Goal: Transaction & Acquisition: Obtain resource

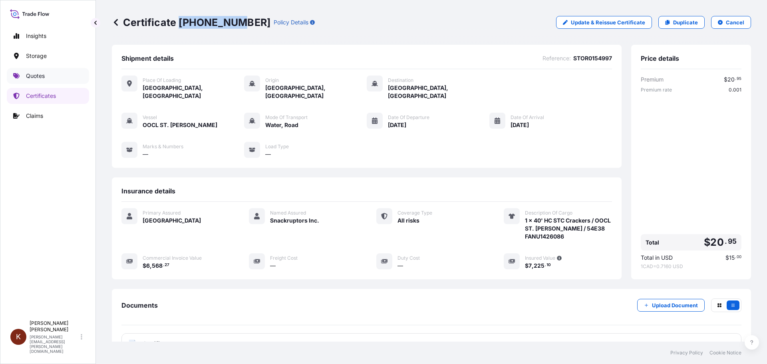
click at [28, 74] on p "Quotes" at bounding box center [35, 76] width 19 height 8
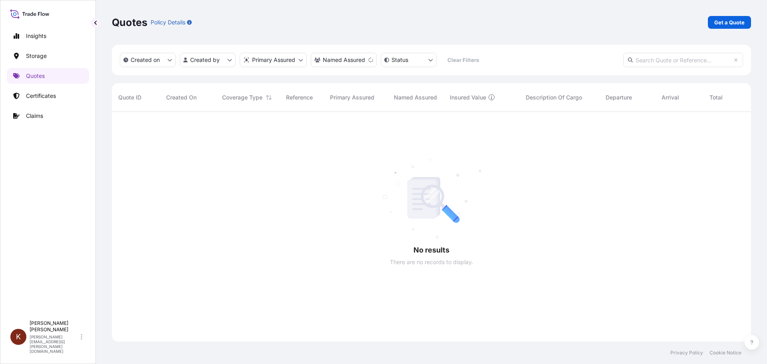
scroll to position [253, 634]
click at [733, 20] on p "Get a Quote" at bounding box center [730, 22] width 30 height 8
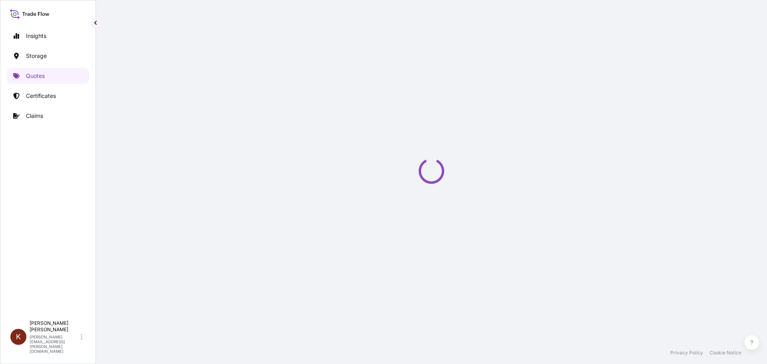
select select "Road / [GEOGRAPHIC_DATA]"
select select "Water"
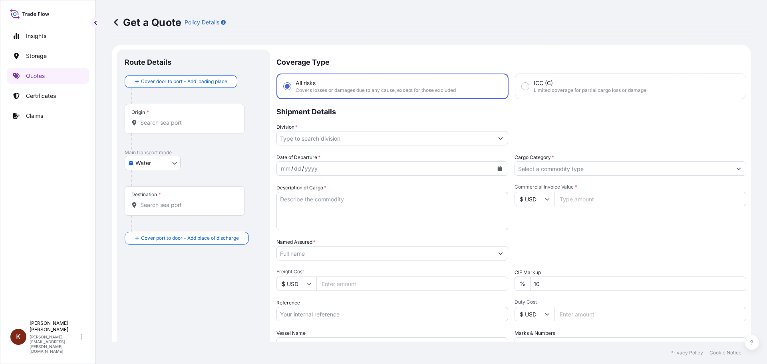
scroll to position [13, 0]
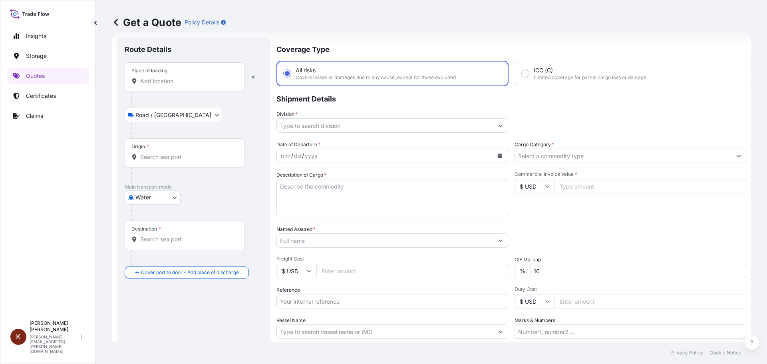
click at [145, 78] on input "Place of loading" at bounding box center [187, 81] width 94 height 8
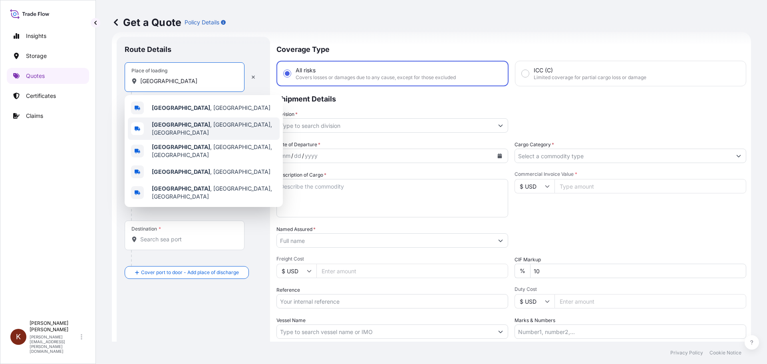
click at [175, 124] on b "[GEOGRAPHIC_DATA]" at bounding box center [181, 124] width 58 height 7
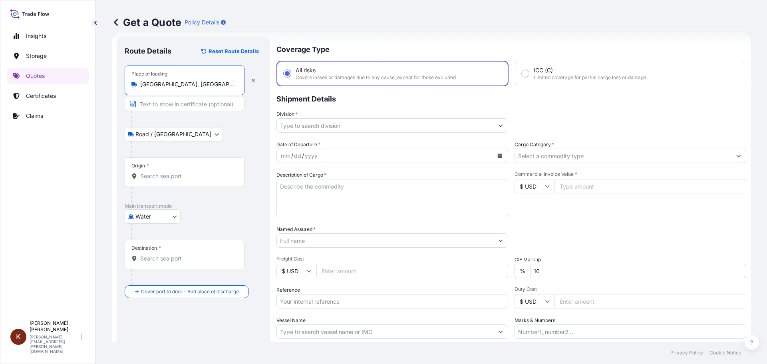
type input "[GEOGRAPHIC_DATA], [GEOGRAPHIC_DATA], [GEOGRAPHIC_DATA]"
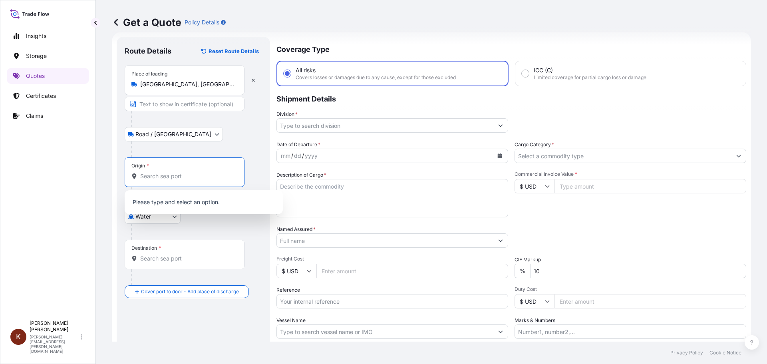
click at [148, 179] on input "Origin *" at bounding box center [187, 176] width 94 height 8
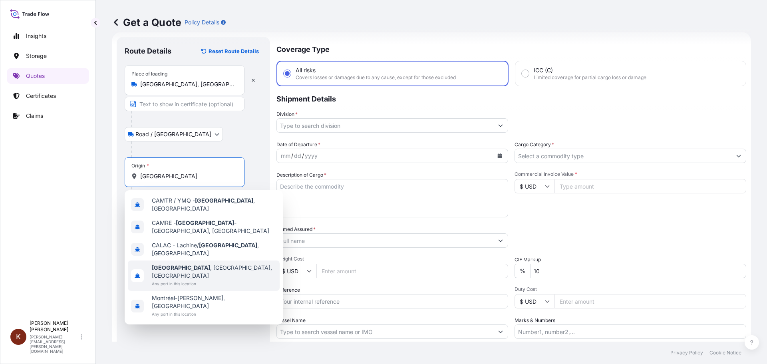
click at [168, 280] on span "Any port in this location" at bounding box center [214, 284] width 125 height 8
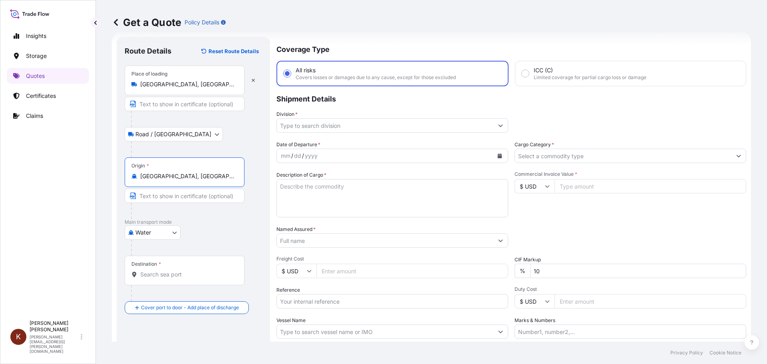
type input "[GEOGRAPHIC_DATA], [GEOGRAPHIC_DATA], [GEOGRAPHIC_DATA]"
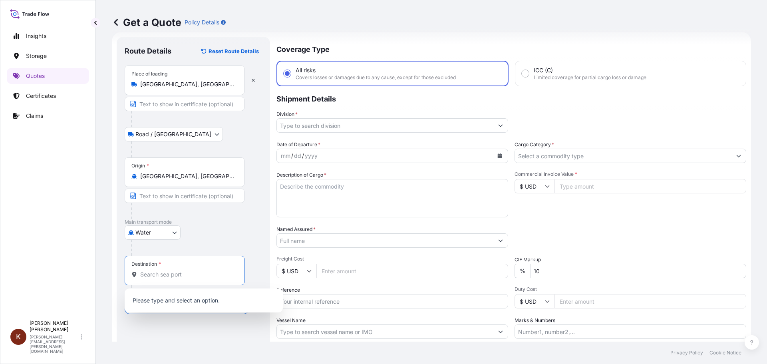
click at [151, 275] on input "Destination *" at bounding box center [187, 275] width 94 height 8
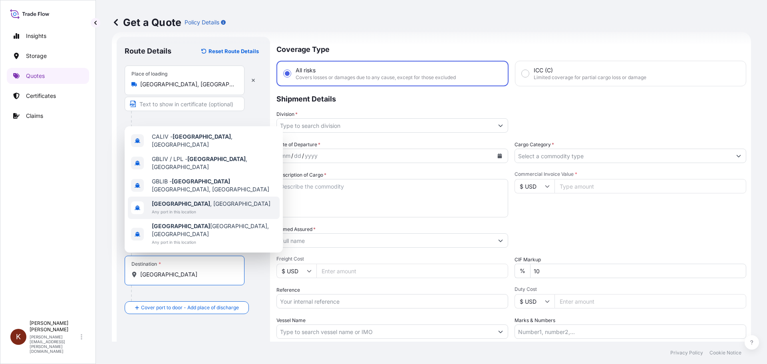
click at [169, 216] on span "Any port in this location" at bounding box center [211, 212] width 119 height 8
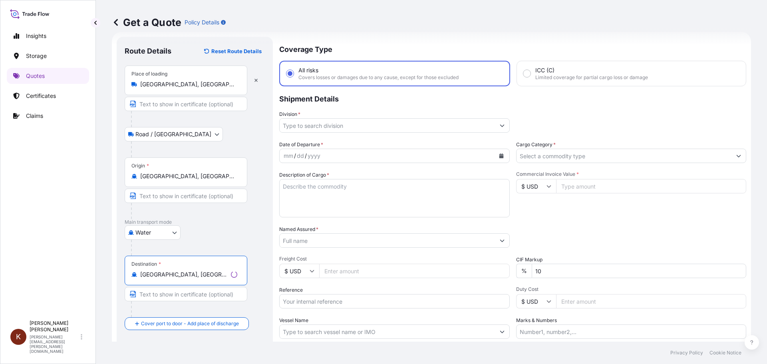
type input "[GEOGRAPHIC_DATA], [GEOGRAPHIC_DATA]"
click at [257, 205] on div "Origin * [GEOGRAPHIC_DATA], [GEOGRAPHIC_DATA], [GEOGRAPHIC_DATA]" at bounding box center [195, 188] width 140 height 62
click at [320, 123] on input "Division *" at bounding box center [385, 125] width 217 height 14
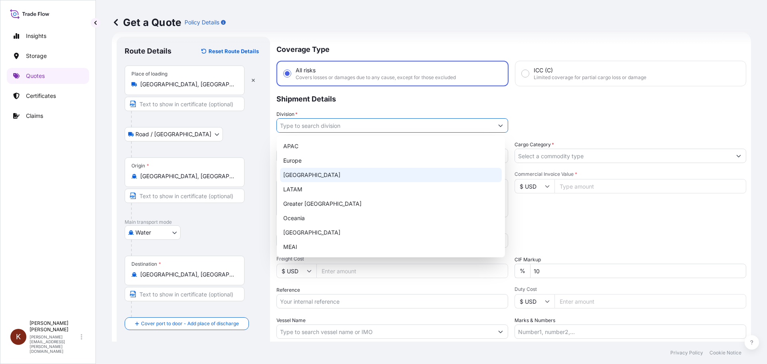
click at [300, 178] on div "[GEOGRAPHIC_DATA]" at bounding box center [391, 175] width 222 height 14
type input "[GEOGRAPHIC_DATA]"
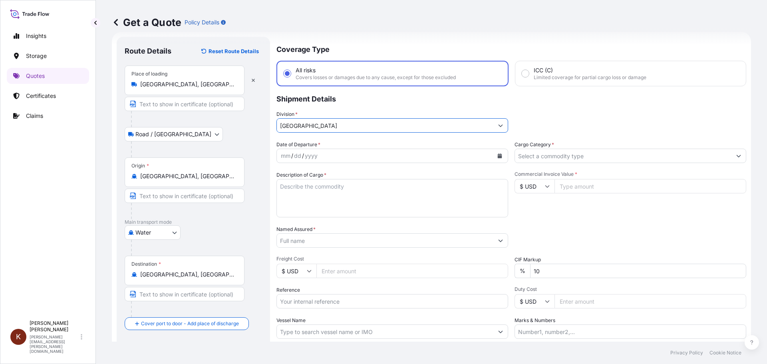
click at [498, 155] on icon "Calendar" at bounding box center [500, 155] width 4 height 5
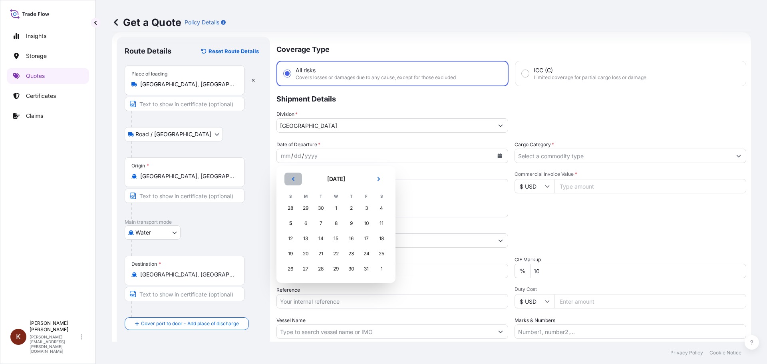
click at [293, 177] on icon "Previous" at bounding box center [293, 179] width 5 height 5
click at [308, 255] on div "22" at bounding box center [306, 254] width 14 height 14
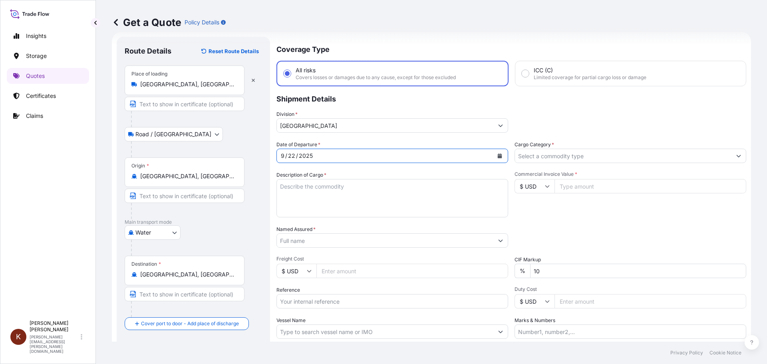
click at [293, 190] on textarea "Description of Cargo *" at bounding box center [393, 198] width 232 height 38
click at [362, 186] on textarea "1 x 40' HC STC Crackers /" at bounding box center [393, 198] width 232 height 38
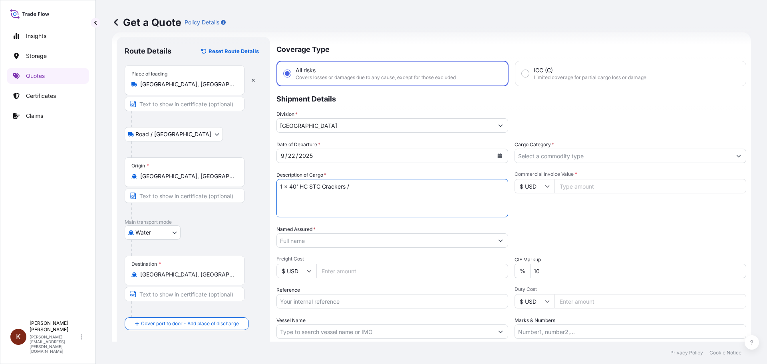
paste textarea "MSC [GEOGRAPHIC_DATA] V / 03E37"
click at [296, 199] on textarea "1 x 40' HC STC Crackers / MSC [GEOGRAPHIC_DATA] V / 03E37" at bounding box center [393, 198] width 232 height 38
paste textarea "TCNU4468063"
type textarea "1 x 40' HC STC Crackers / MSC [GEOGRAPHIC_DATA] V / 03E37 TCNU4468063"
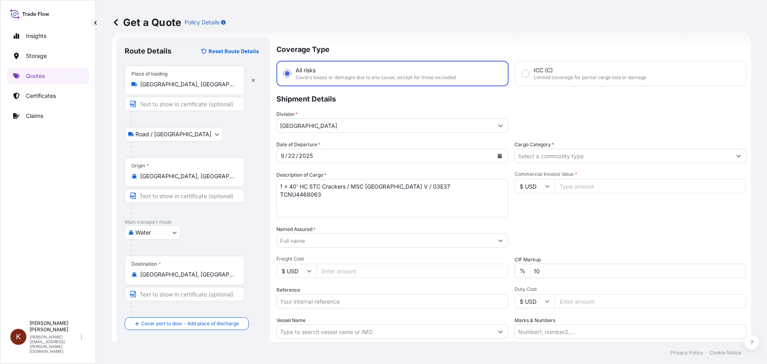
scroll to position [53, 0]
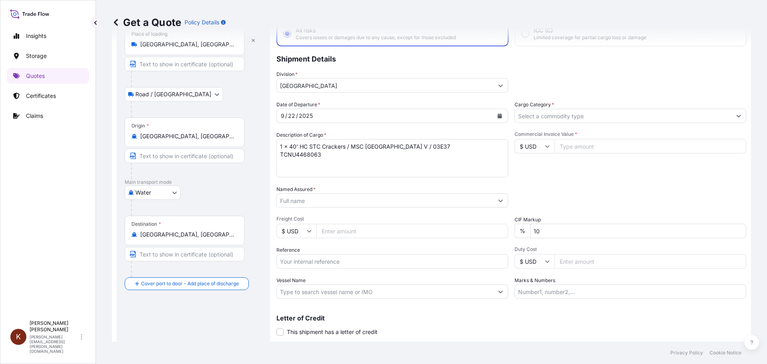
click at [291, 261] on input "Reference" at bounding box center [393, 261] width 232 height 14
paste input "STOR0154925"
type input "STOR0154925"
click at [550, 147] on input "$ USD" at bounding box center [535, 146] width 40 height 14
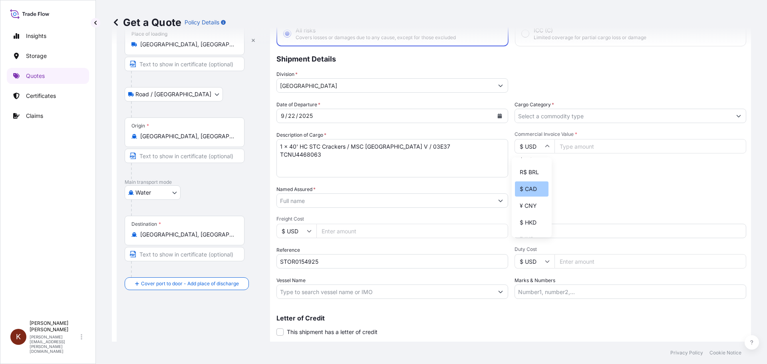
click at [524, 196] on div "$ CAD" at bounding box center [532, 188] width 34 height 15
type input "$ CAD"
click at [572, 149] on input "Commercial Invoice Value *" at bounding box center [651, 146] width 192 height 14
paste input "33911.59"
type input "33911.59"
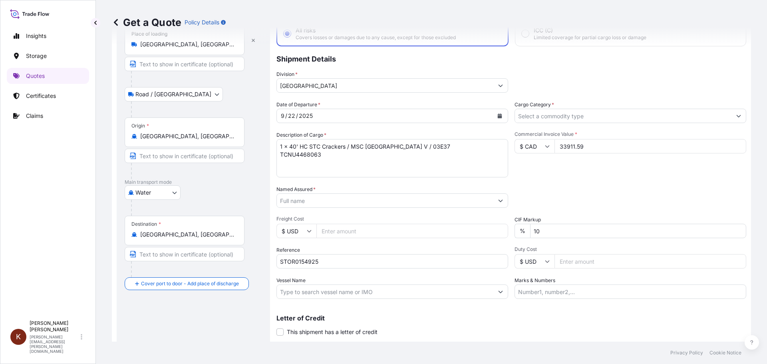
click at [545, 183] on div "Date of Departure * [DATE] Cargo Category * Description of Cargo * 1 x 40' HC S…" at bounding box center [512, 200] width 470 height 198
click at [283, 200] on input "Named Assured *" at bounding box center [385, 200] width 217 height 14
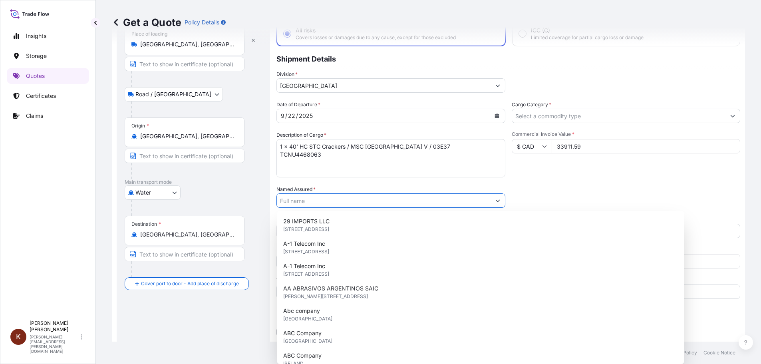
click at [287, 201] on input "Named Assured *" at bounding box center [384, 200] width 214 height 14
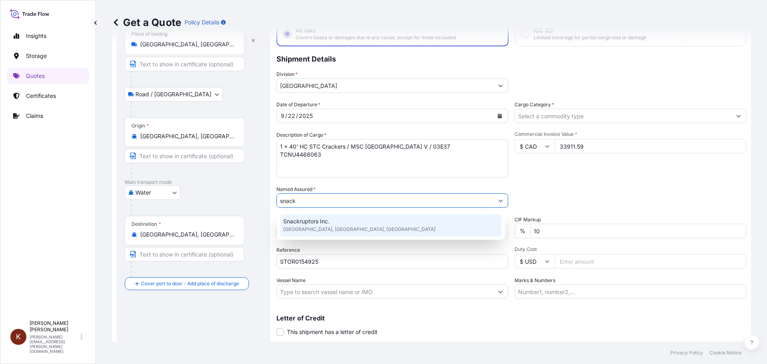
click at [312, 222] on span "Snackruptors Inc." at bounding box center [306, 221] width 46 height 8
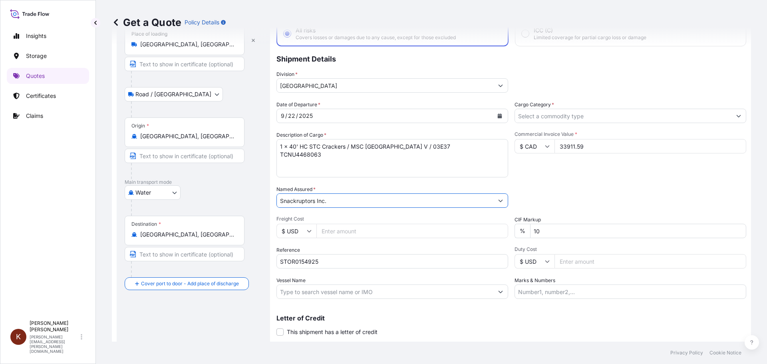
scroll to position [74, 0]
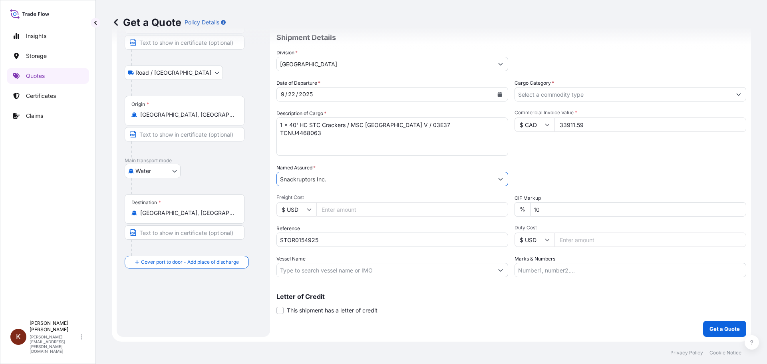
type input "Snackruptors Inc."
drag, startPoint x: 354, startPoint y: 126, endPoint x: 401, endPoint y: 126, distance: 46.4
click at [401, 126] on textarea "1 x 40' HC STC Crackers / MSC [GEOGRAPHIC_DATA] V / 03E37 TCNU4468063" at bounding box center [393, 137] width 232 height 38
click at [292, 272] on input "Vessel Name" at bounding box center [385, 270] width 217 height 14
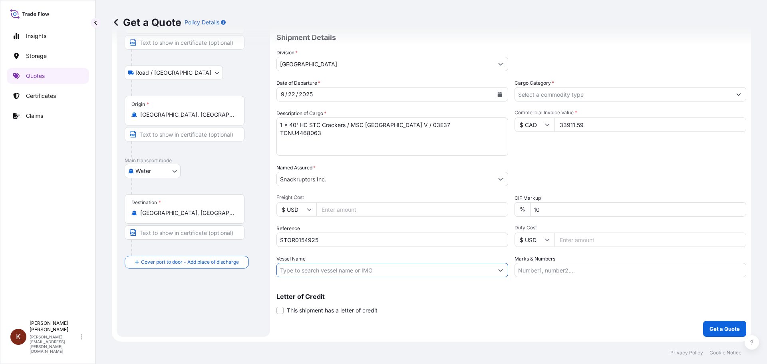
paste input "MSC SAO [PERSON_NAME]"
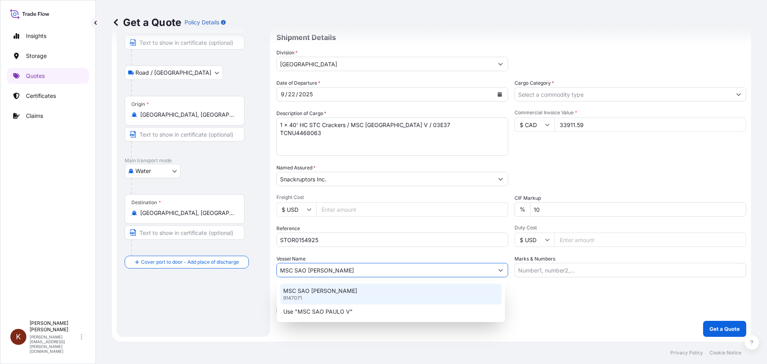
click at [319, 289] on p "MSC SAO [PERSON_NAME]" at bounding box center [320, 291] width 74 height 8
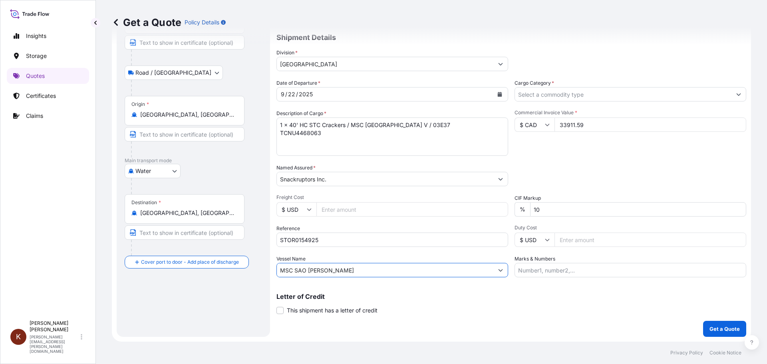
scroll to position [0, 0]
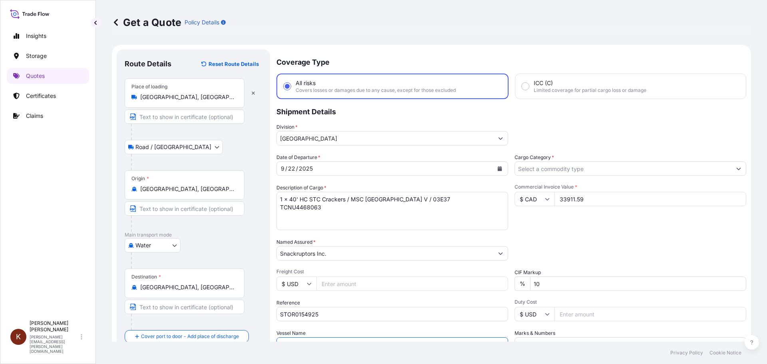
type input "MSC SAO [PERSON_NAME]"
click at [542, 167] on input "Cargo Category *" at bounding box center [623, 168] width 217 height 14
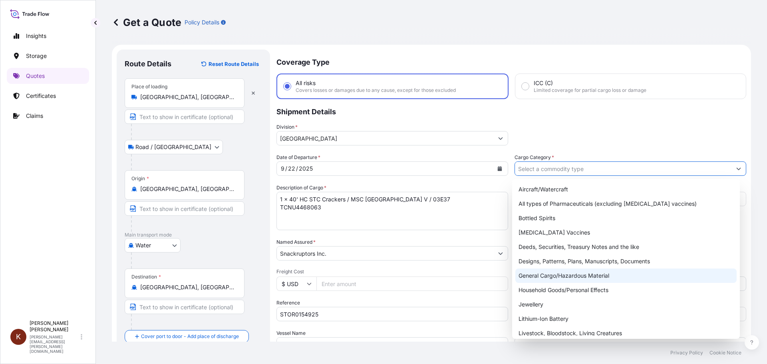
click at [535, 274] on div "General Cargo/Hazardous Material" at bounding box center [627, 276] width 222 height 14
type input "General Cargo/Hazardous Material"
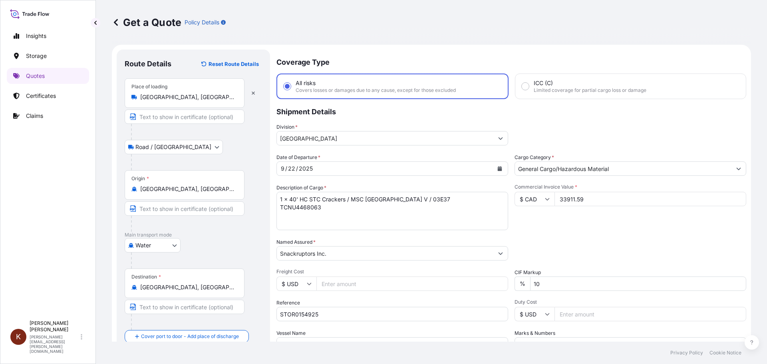
click at [543, 107] on p "Shipment Details" at bounding box center [512, 111] width 470 height 24
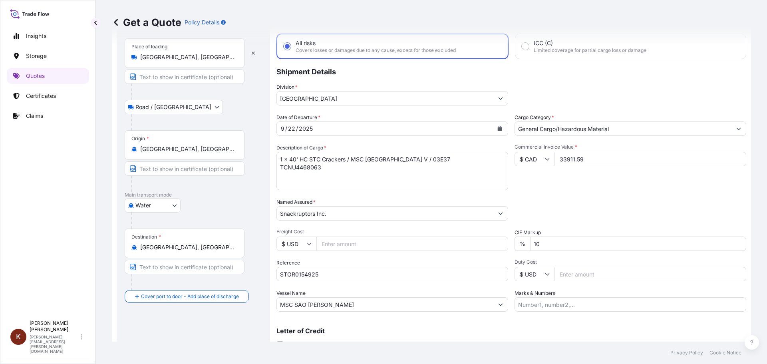
scroll to position [74, 0]
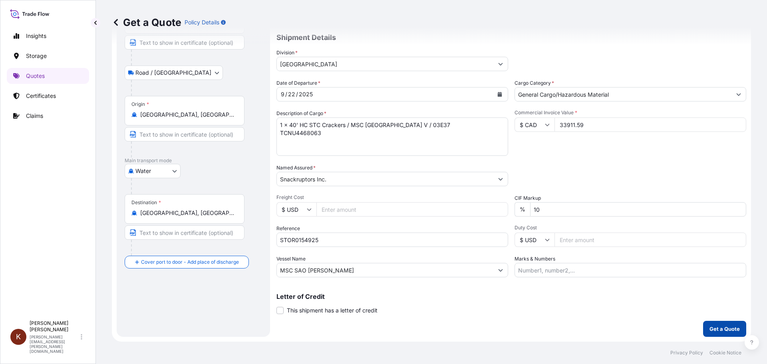
click at [710, 329] on p "Get a Quote" at bounding box center [725, 329] width 30 height 8
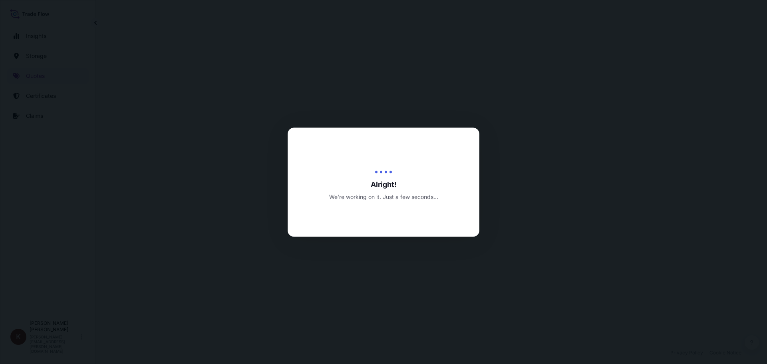
select select "Road / [GEOGRAPHIC_DATA]"
select select "Water"
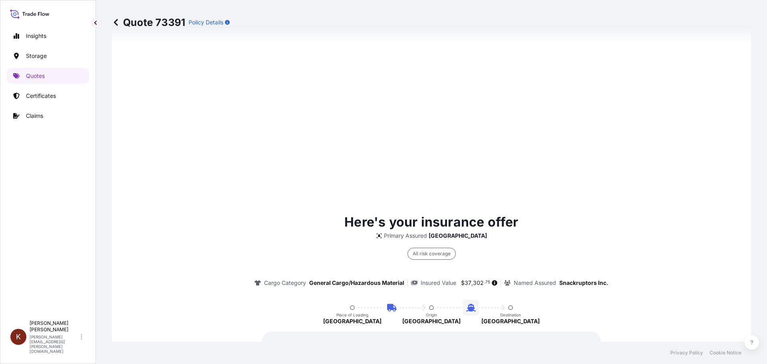
scroll to position [1216, 0]
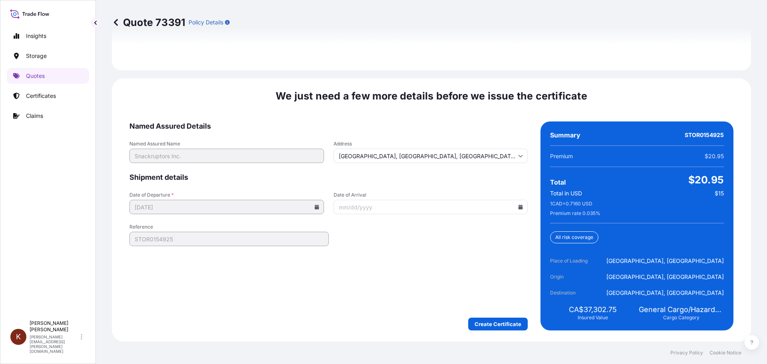
click at [519, 205] on icon at bounding box center [521, 207] width 4 height 5
click at [371, 292] on button "13" at bounding box center [372, 293] width 13 height 13
type input "[DATE]"
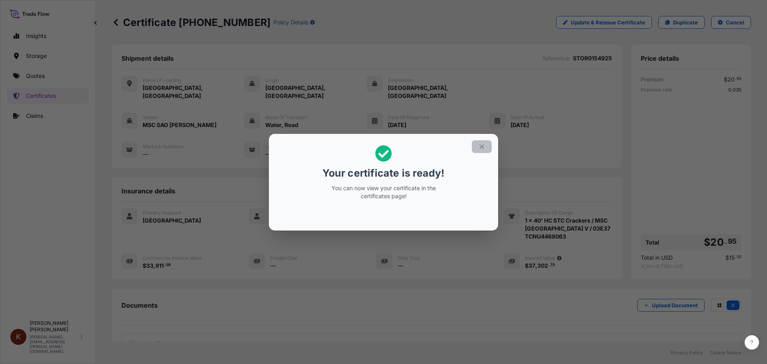
click at [483, 145] on icon "button" at bounding box center [481, 146] width 7 height 7
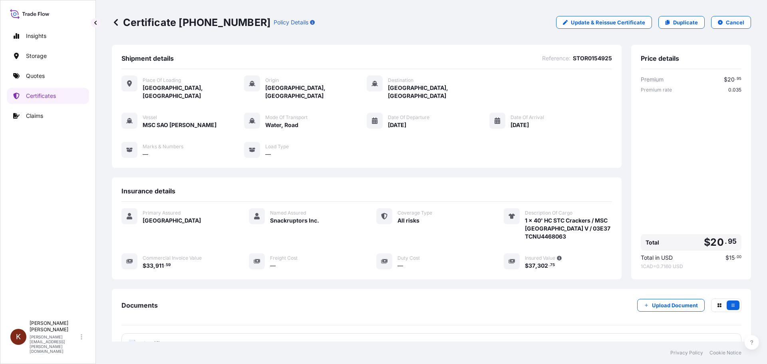
click at [553, 261] on div "$ 37 , 302 . 75" at bounding box center [568, 265] width 87 height 8
drag, startPoint x: 556, startPoint y: 259, endPoint x: 521, endPoint y: 259, distance: 34.8
click at [525, 261] on div "$ 37 , 302 . 75" at bounding box center [568, 265] width 87 height 8
copy span "$ 37 , 302 . 75"
drag, startPoint x: 177, startPoint y: 20, endPoint x: 233, endPoint y: 21, distance: 56.0
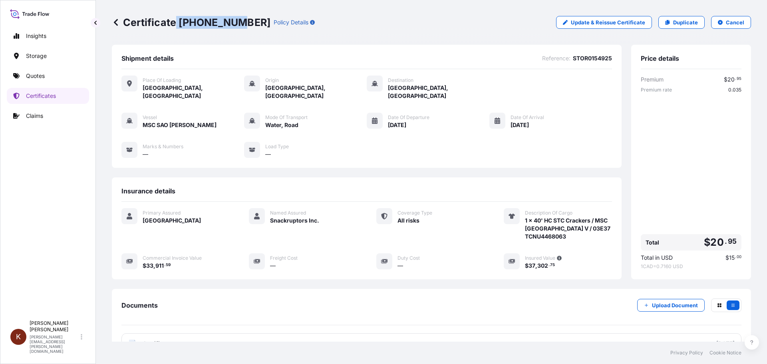
click at [233, 21] on p "Certificate [PHONE_NUMBER]" at bounding box center [191, 22] width 159 height 13
drag, startPoint x: 233, startPoint y: 21, endPoint x: 181, endPoint y: 21, distance: 52.0
click at [181, 21] on p "Certificate [PHONE_NUMBER]" at bounding box center [191, 22] width 159 height 13
copy p "[PHONE_NUMBER]"
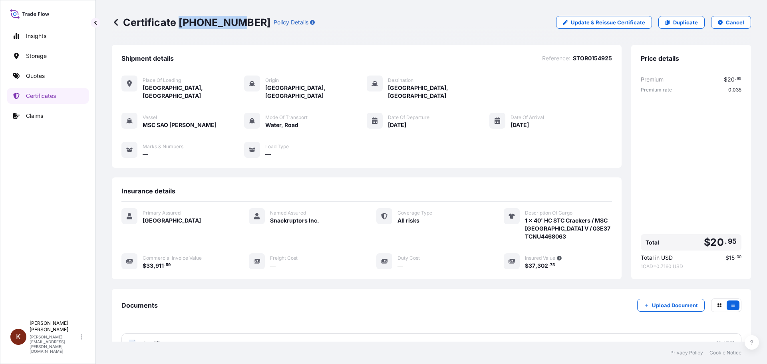
scroll to position [64, 0]
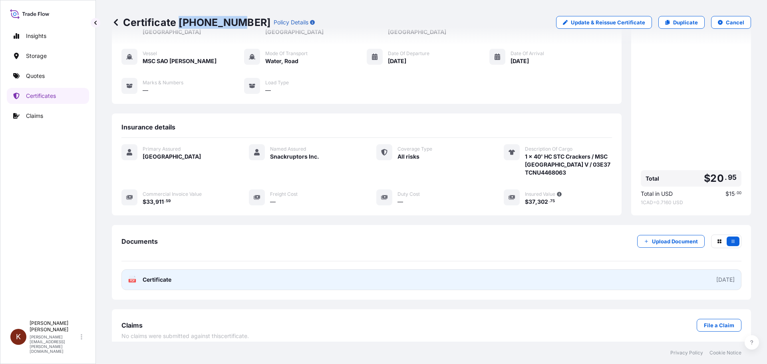
click at [168, 276] on span "Certificate" at bounding box center [157, 280] width 29 height 8
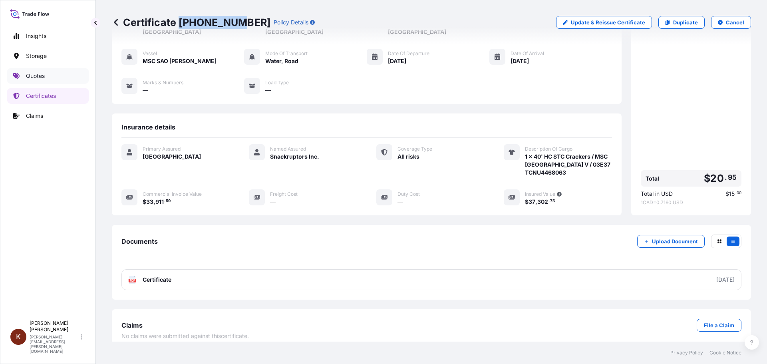
click at [40, 75] on p "Quotes" at bounding box center [35, 76] width 19 height 8
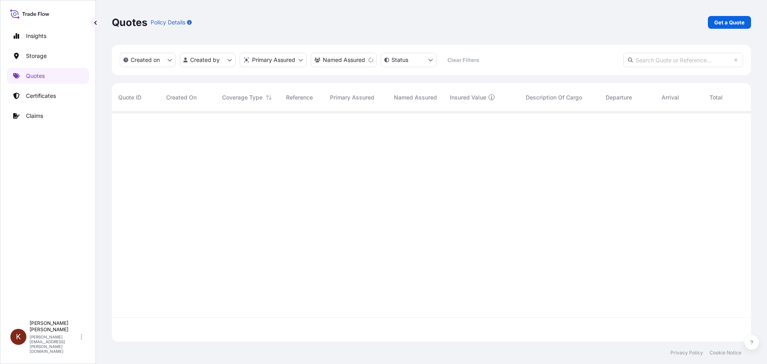
scroll to position [253, 634]
click at [731, 20] on p "Get a Quote" at bounding box center [730, 22] width 30 height 8
select select "Water"
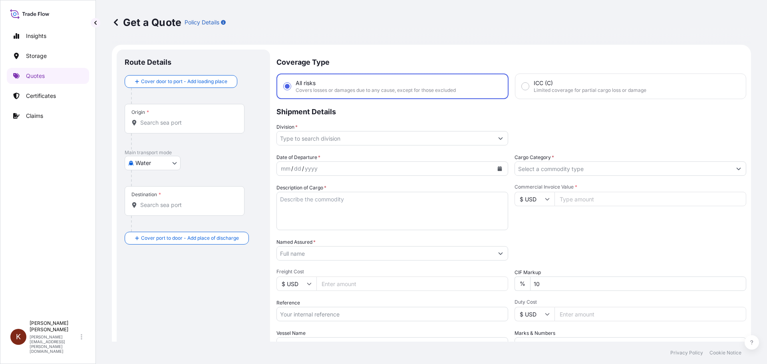
scroll to position [13, 0]
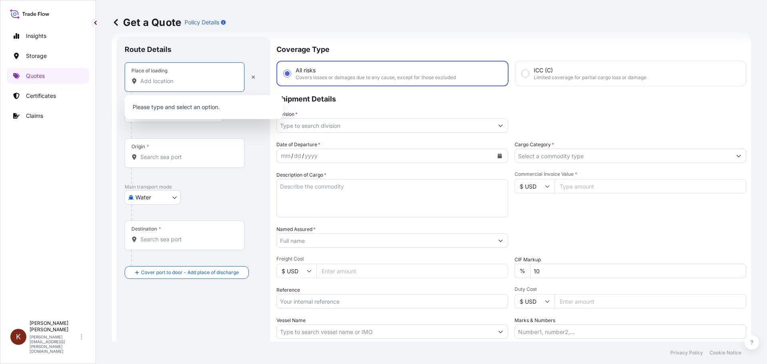
click at [149, 81] on input "Place of loading" at bounding box center [187, 81] width 94 height 8
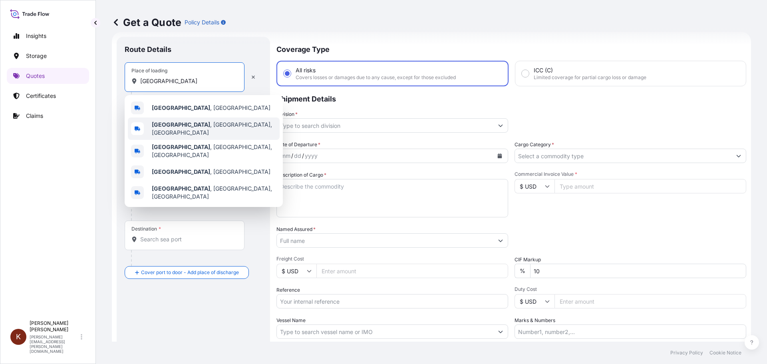
click at [182, 128] on span "[GEOGRAPHIC_DATA] , [GEOGRAPHIC_DATA], [GEOGRAPHIC_DATA]" at bounding box center [214, 129] width 125 height 16
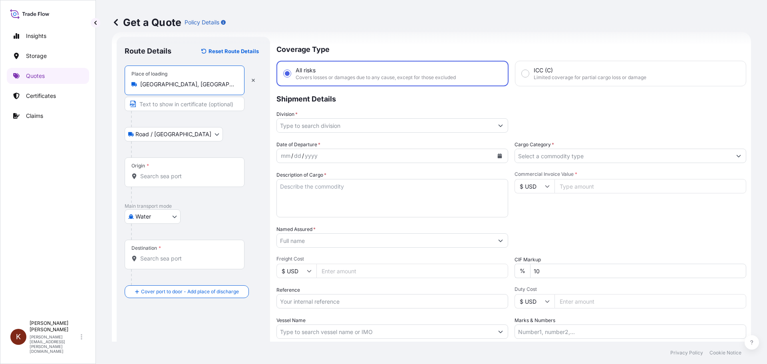
type input "[GEOGRAPHIC_DATA], [GEOGRAPHIC_DATA], [GEOGRAPHIC_DATA]"
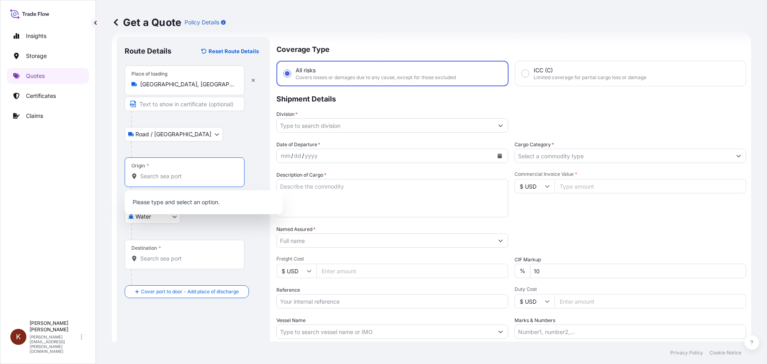
click at [144, 175] on input "Origin *" at bounding box center [187, 176] width 94 height 8
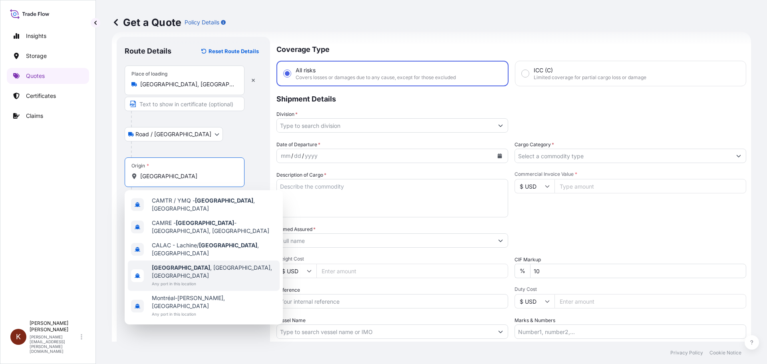
click at [177, 264] on span "[GEOGRAPHIC_DATA] , [GEOGRAPHIC_DATA], [GEOGRAPHIC_DATA]" at bounding box center [214, 272] width 125 height 16
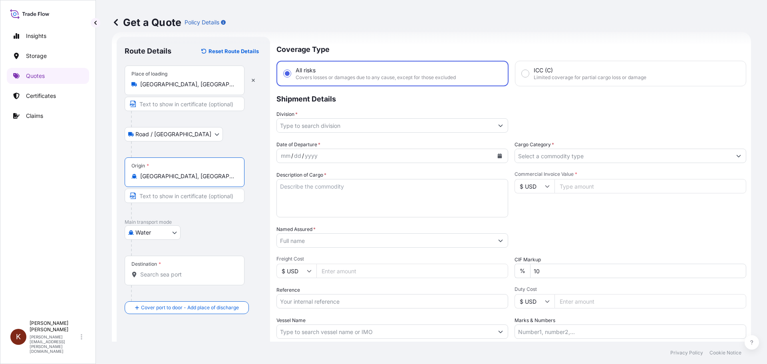
type input "[GEOGRAPHIC_DATA], [GEOGRAPHIC_DATA], [GEOGRAPHIC_DATA]"
click at [152, 275] on input "Destination *" at bounding box center [187, 275] width 94 height 8
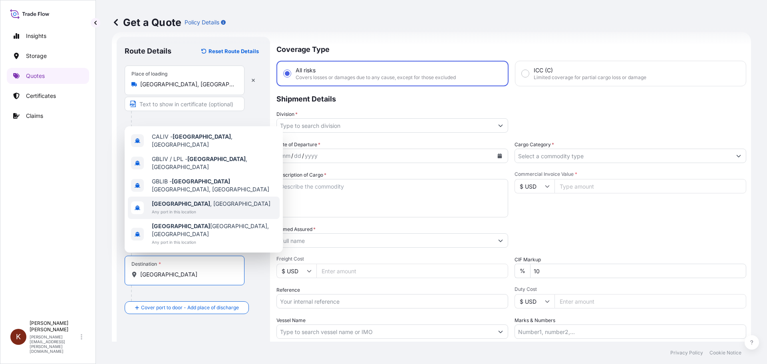
click at [167, 207] on b "[GEOGRAPHIC_DATA]" at bounding box center [181, 203] width 58 height 7
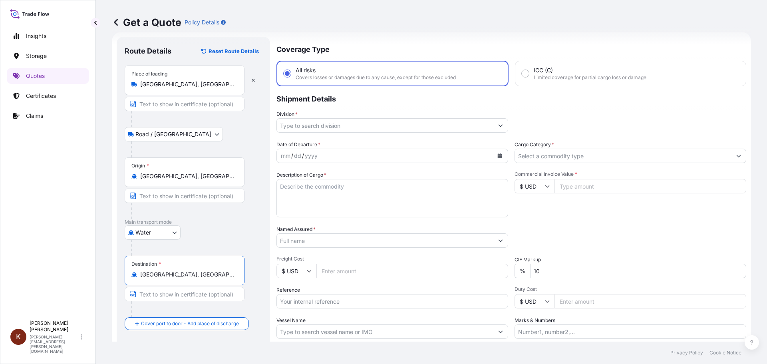
type input "[GEOGRAPHIC_DATA], [GEOGRAPHIC_DATA]"
click at [314, 126] on input "Division *" at bounding box center [385, 125] width 217 height 14
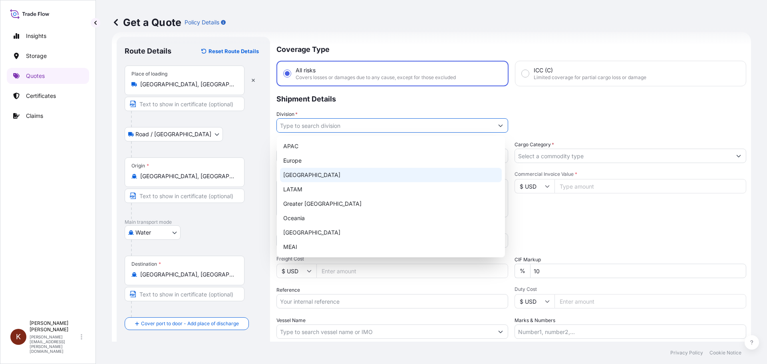
click at [301, 172] on div "[GEOGRAPHIC_DATA]" at bounding box center [391, 175] width 222 height 14
type input "[GEOGRAPHIC_DATA]"
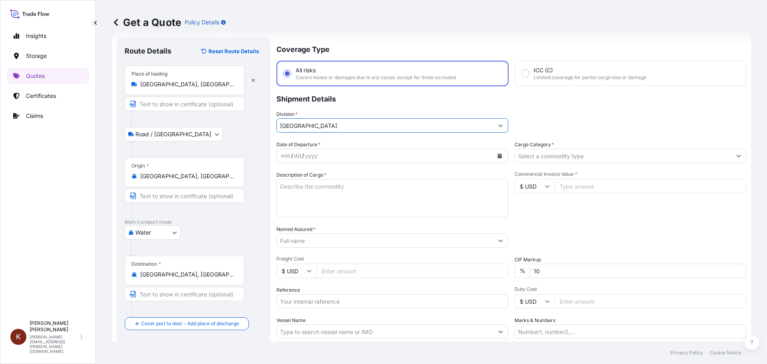
click at [308, 158] on div "yyyy" at bounding box center [311, 156] width 14 height 10
click at [496, 152] on button "Calendar" at bounding box center [500, 155] width 13 height 13
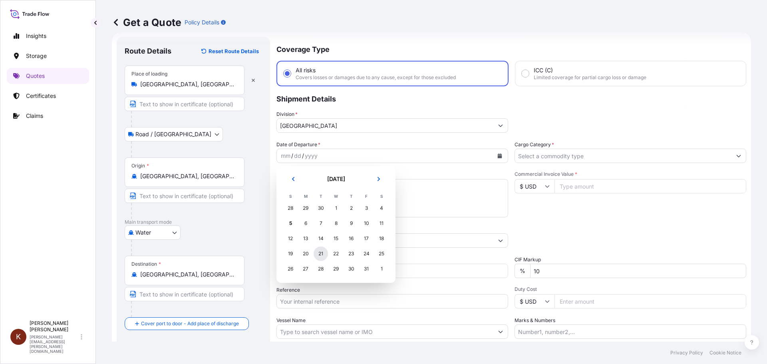
click at [322, 255] on div "21" at bounding box center [321, 254] width 14 height 14
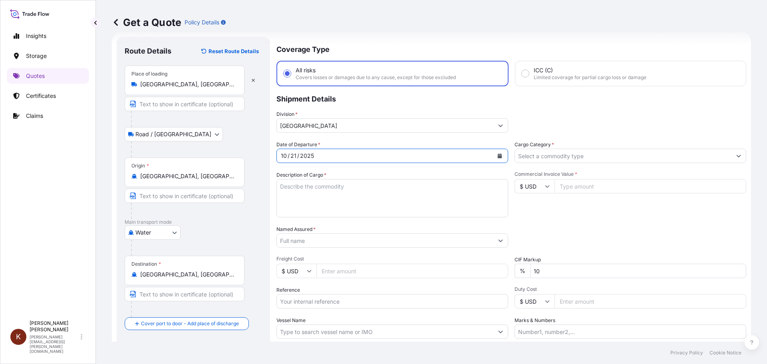
click at [494, 153] on button "Calendar" at bounding box center [500, 155] width 13 height 13
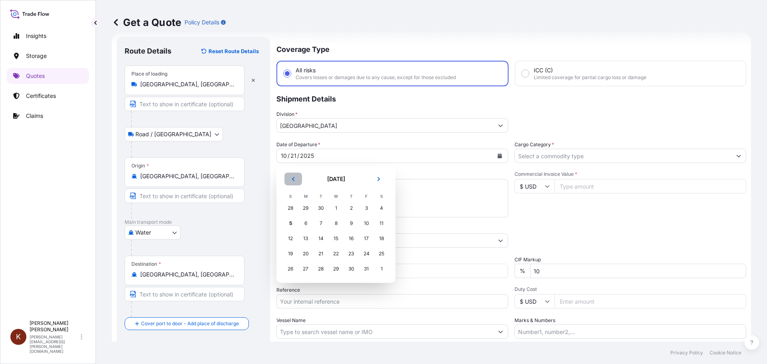
click at [292, 180] on icon "Previous" at bounding box center [293, 179] width 5 height 5
click at [292, 252] on div "21" at bounding box center [290, 254] width 14 height 14
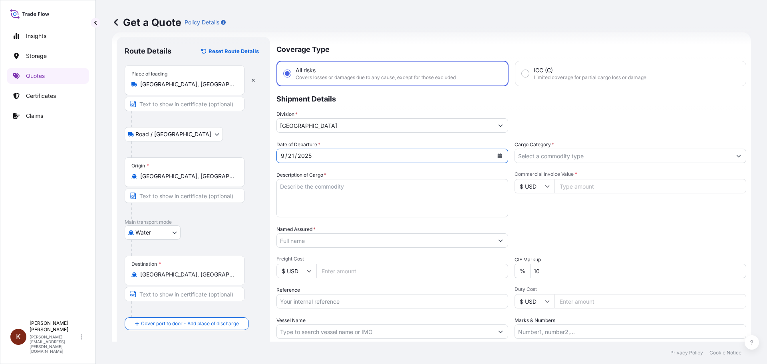
click at [289, 189] on textarea "Description of Cargo *" at bounding box center [393, 198] width 232 height 38
click at [363, 185] on textarea "1 x 40' HC STC Crackers /" at bounding box center [393, 198] width 232 height 38
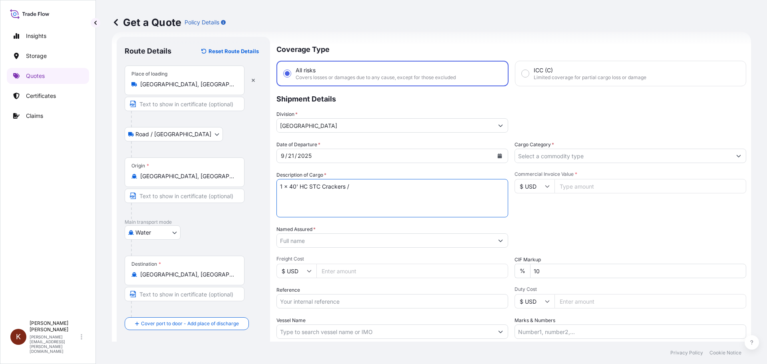
paste textarea "OOCL ST. [PERSON_NAME] / 54E38"
drag, startPoint x: 351, startPoint y: 185, endPoint x: 407, endPoint y: 187, distance: 56.8
click at [407, 187] on textarea "1 x 40' HC STC Crackers / OOCL ST. [PERSON_NAME] / 54E38" at bounding box center [393, 198] width 232 height 38
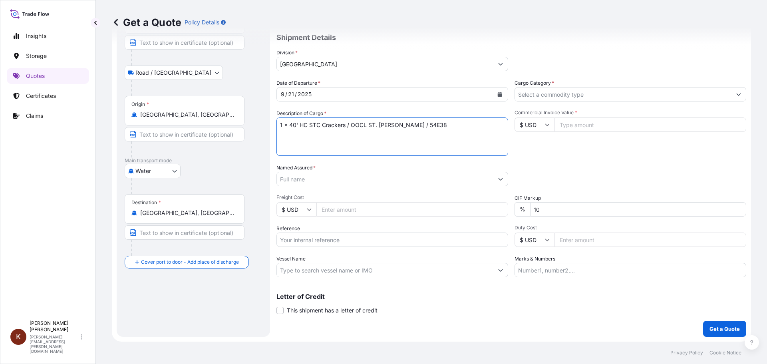
type textarea "1 x 40' HC STC Crackers / OOCL ST. [PERSON_NAME] / 54E38"
click at [297, 276] on input "Vessel Name" at bounding box center [385, 270] width 217 height 14
click at [297, 271] on input "Vessel Name" at bounding box center [385, 270] width 217 height 14
paste input "OOCL ST. [PERSON_NAME]"
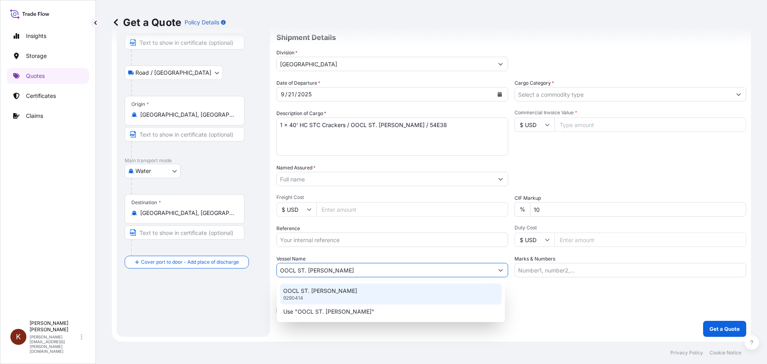
click at [302, 293] on p "OOCL ST. [PERSON_NAME]" at bounding box center [320, 291] width 74 height 8
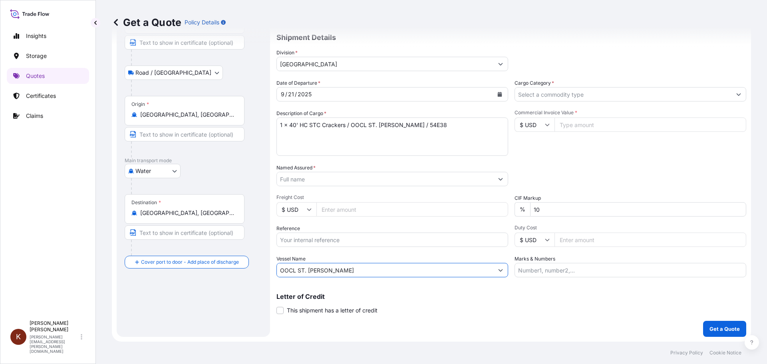
type input "OOCL ST. [PERSON_NAME]"
click at [292, 241] on input "Reference" at bounding box center [393, 240] width 232 height 14
click at [295, 240] on input "Reference" at bounding box center [393, 240] width 232 height 14
paste input "STOR0154987"
type input "STOR0154987"
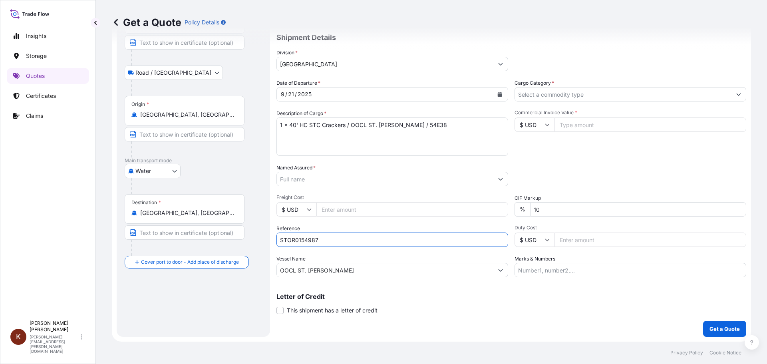
click at [293, 178] on input "Named Assured *" at bounding box center [385, 179] width 217 height 14
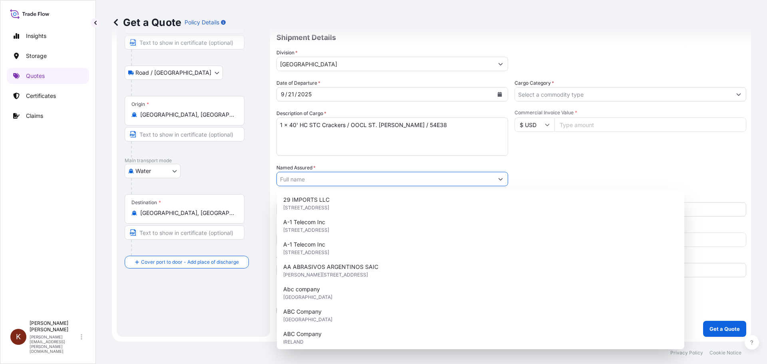
type input "s"
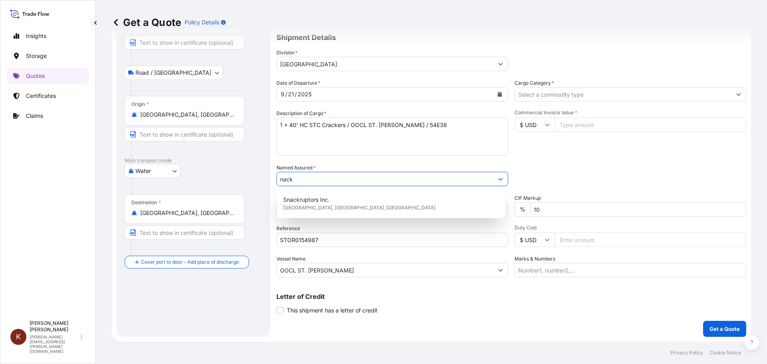
click at [281, 179] on input "nack" at bounding box center [385, 179] width 217 height 14
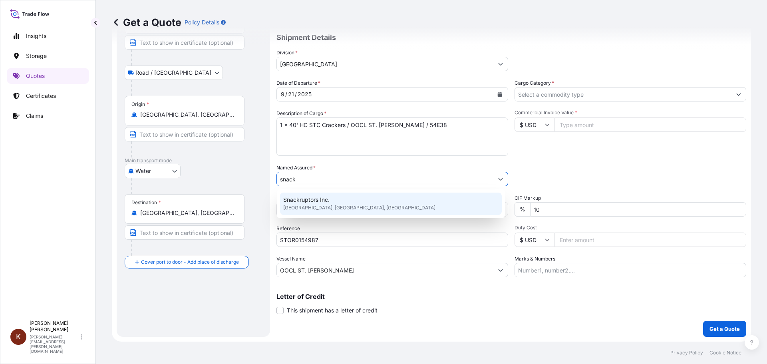
click at [313, 199] on span "Snackruptors Inc." at bounding box center [306, 200] width 46 height 8
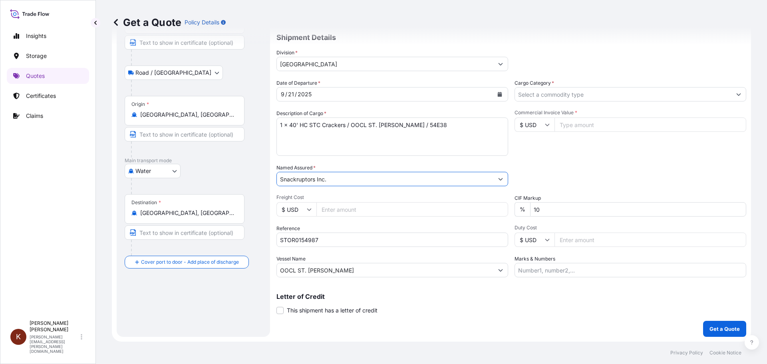
type input "Snackruptors Inc."
click at [538, 96] on input "Cargo Category *" at bounding box center [623, 94] width 217 height 14
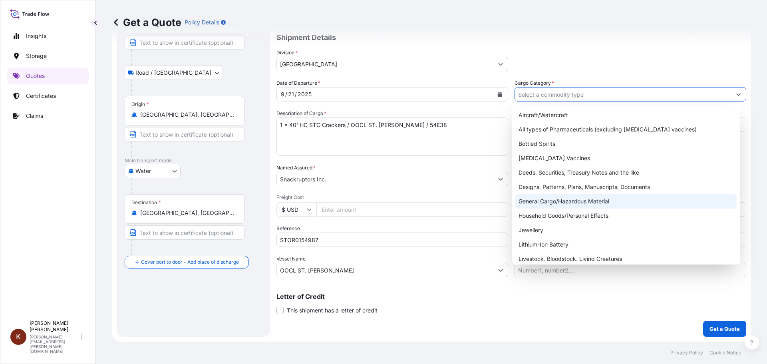
click at [528, 202] on div "General Cargo/Hazardous Material" at bounding box center [627, 201] width 222 height 14
type input "General Cargo/Hazardous Material"
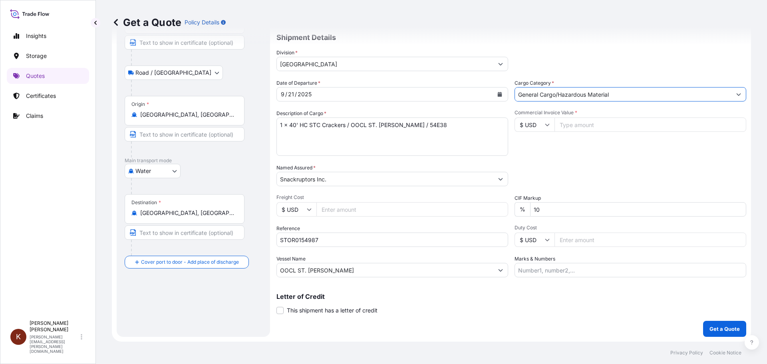
click at [545, 124] on icon at bounding box center [547, 124] width 5 height 5
click at [527, 175] on div "$ CAD" at bounding box center [532, 167] width 34 height 15
type input "$ CAD"
click at [566, 124] on input "Commercial Invoice Value *" at bounding box center [651, 125] width 192 height 14
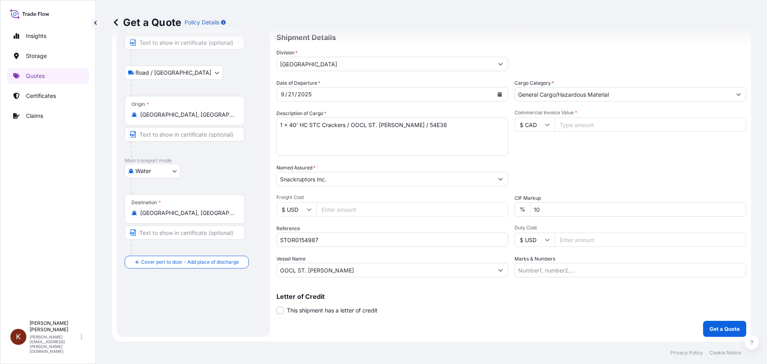
paste input "38733.98"
type input "38733.98"
click at [523, 142] on div "Commercial Invoice Value * $ CAD 38733.98" at bounding box center [631, 133] width 232 height 46
click at [431, 124] on textarea "1 x 40' HC STC Crackers / OOCL ST. [PERSON_NAME] / 54E38" at bounding box center [393, 137] width 232 height 38
click at [284, 136] on textarea "1 x 40' HC STC Crackers / OOCL ST. [PERSON_NAME] / 54E38" at bounding box center [393, 137] width 232 height 38
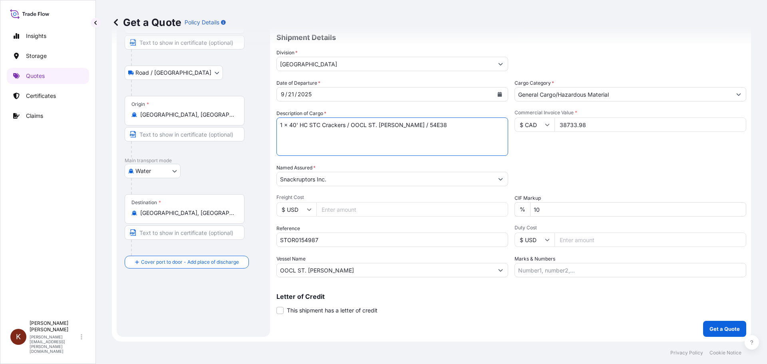
paste textarea "HAMU3830557"
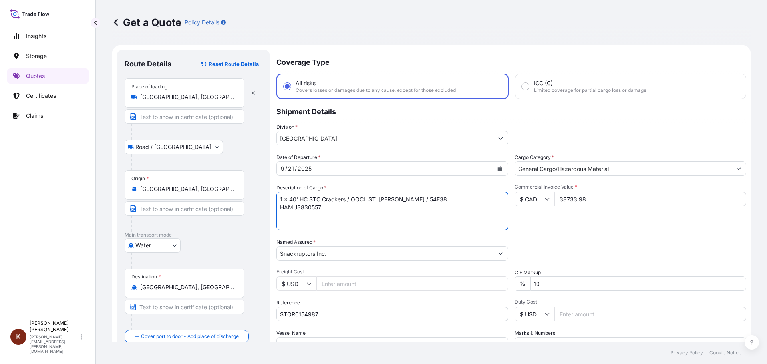
scroll to position [74, 0]
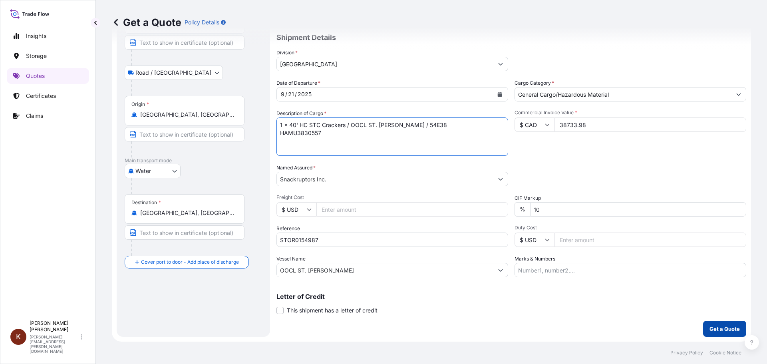
type textarea "1 x 40' HC STC Crackers / OOCL ST. [PERSON_NAME] / 54E38 HAMU3830557"
click at [715, 327] on p "Get a Quote" at bounding box center [725, 329] width 30 height 8
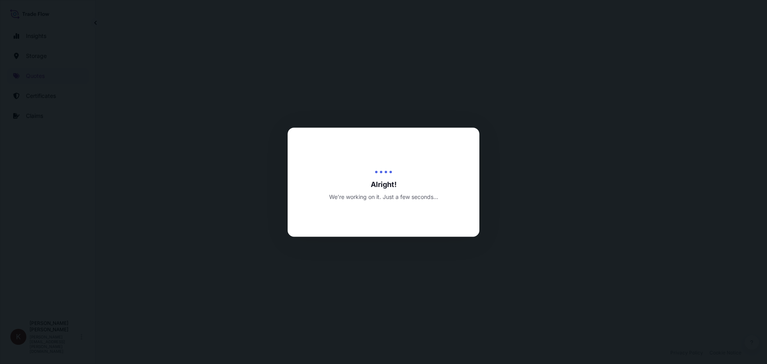
select select "Road / [GEOGRAPHIC_DATA]"
select select "Water"
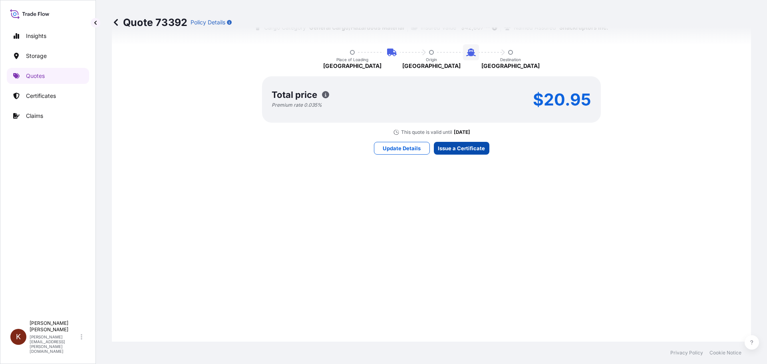
scroll to position [1216, 0]
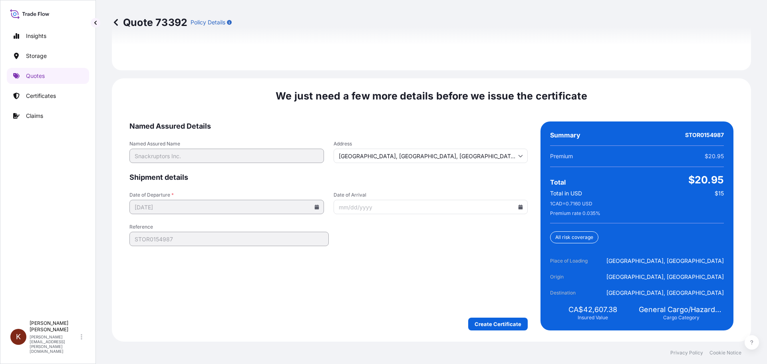
click at [517, 203] on input "Date of Arrival" at bounding box center [431, 207] width 195 height 14
click at [519, 207] on icon at bounding box center [521, 207] width 4 height 5
click at [373, 294] on button "13" at bounding box center [372, 293] width 13 height 13
type input "[DATE]"
click at [350, 269] on form "Named Assured Details Named Assured Name Snackruptors Inc. Address [GEOGRAPHIC_…" at bounding box center [329, 226] width 399 height 209
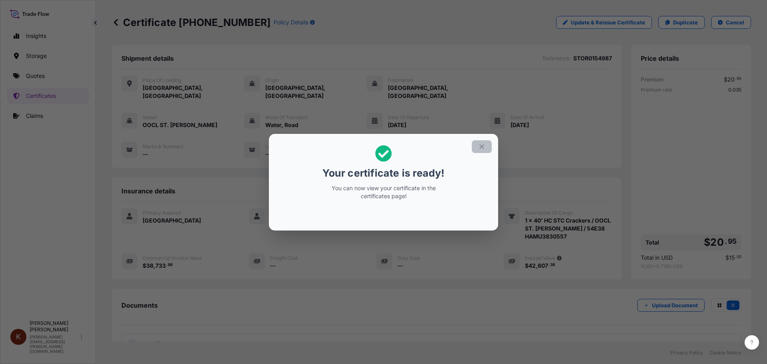
click at [480, 145] on icon "button" at bounding box center [482, 146] width 4 height 4
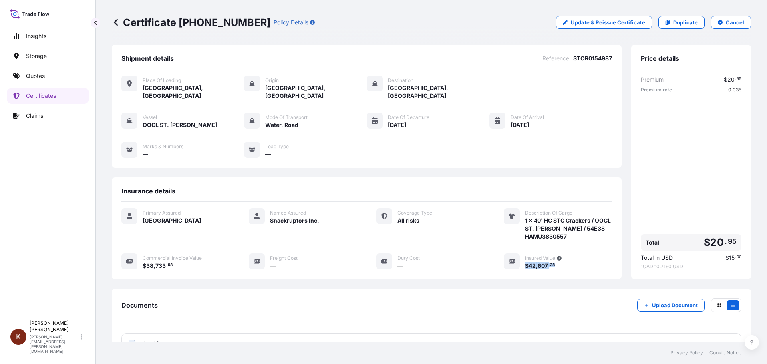
drag, startPoint x: 556, startPoint y: 259, endPoint x: 520, endPoint y: 258, distance: 35.2
click at [525, 261] on div "$ 42 , 607 . 38" at bounding box center [568, 265] width 87 height 8
copy span "$ 42 , 607 . 38"
drag, startPoint x: 180, startPoint y: 21, endPoint x: 234, endPoint y: 23, distance: 54.4
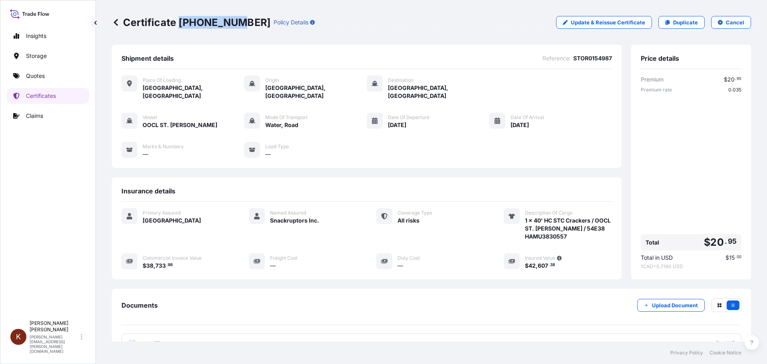
click at [234, 23] on p "Certificate [PHONE_NUMBER]" at bounding box center [191, 22] width 159 height 13
copy p "[PHONE_NUMBER]"
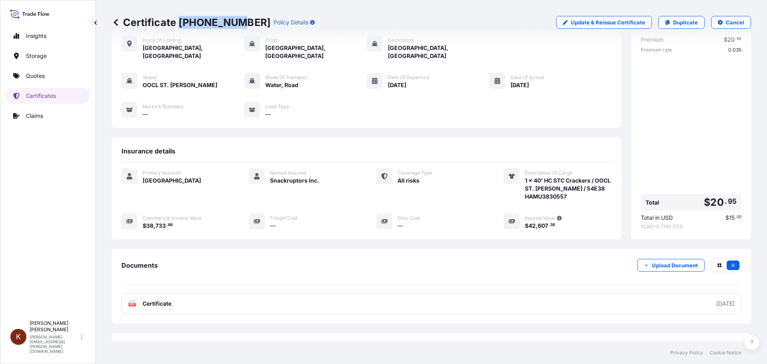
scroll to position [64, 0]
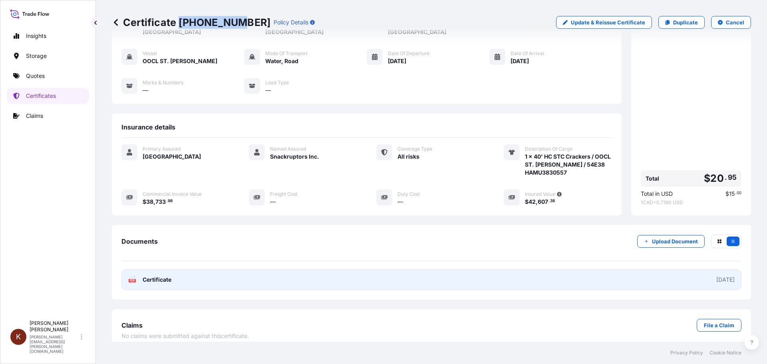
click at [170, 276] on span "Certificate" at bounding box center [157, 280] width 29 height 8
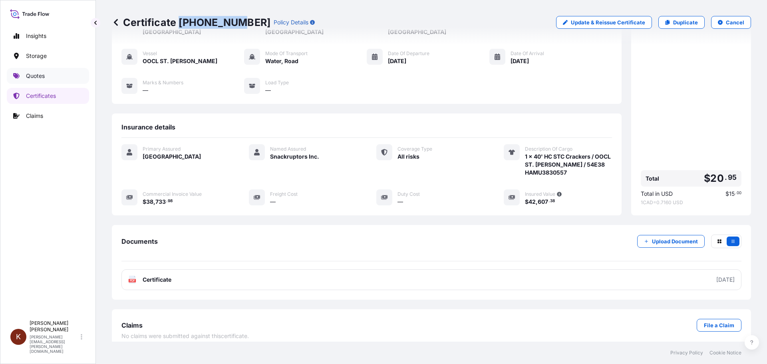
click at [36, 74] on p "Quotes" at bounding box center [35, 76] width 19 height 8
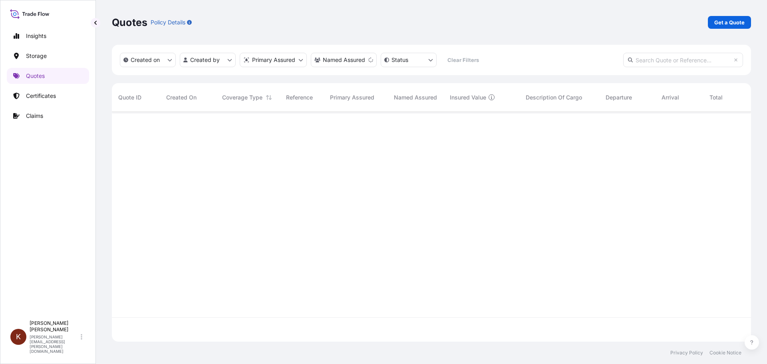
scroll to position [253, 634]
click at [716, 22] on p "Get a Quote" at bounding box center [730, 22] width 30 height 8
select select "Road / [GEOGRAPHIC_DATA]"
select select "Water"
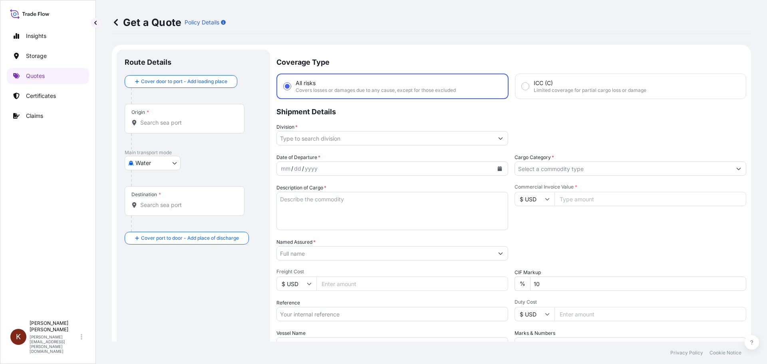
scroll to position [13, 0]
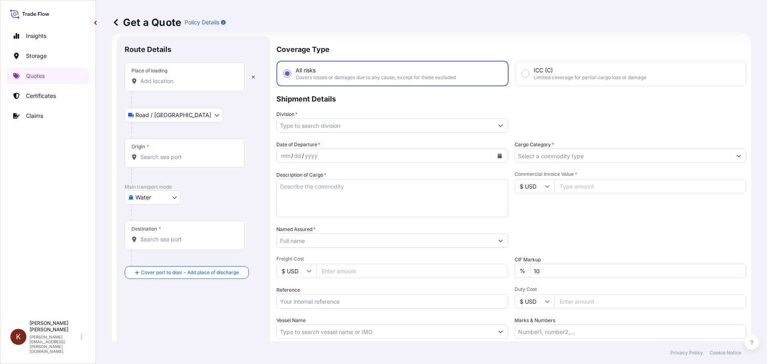
click at [152, 80] on input "Place of loading" at bounding box center [187, 81] width 94 height 8
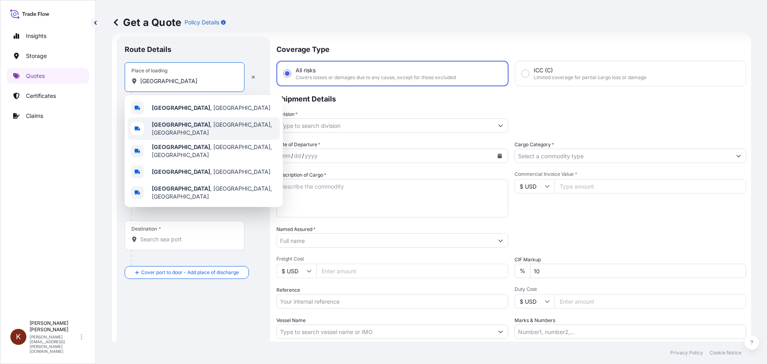
click at [182, 127] on b "[GEOGRAPHIC_DATA]" at bounding box center [181, 124] width 58 height 7
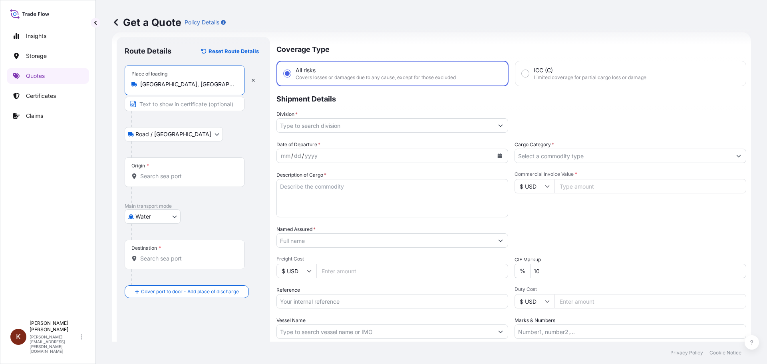
type input "[GEOGRAPHIC_DATA], [GEOGRAPHIC_DATA], [GEOGRAPHIC_DATA]"
click at [151, 183] on div "Origin *" at bounding box center [185, 172] width 120 height 30
click at [151, 180] on input "Origin *" at bounding box center [187, 176] width 94 height 8
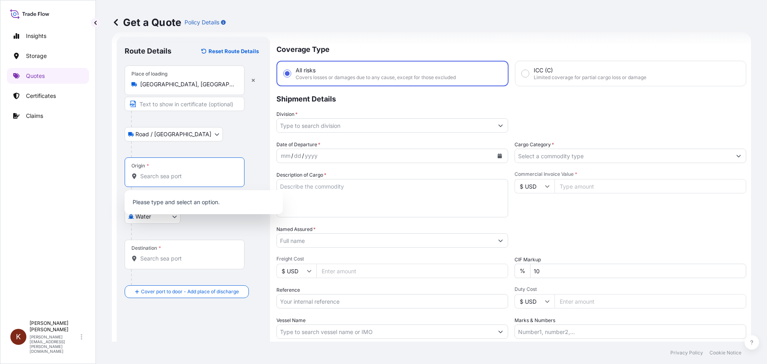
click at [148, 176] on input "Origin *" at bounding box center [187, 176] width 94 height 8
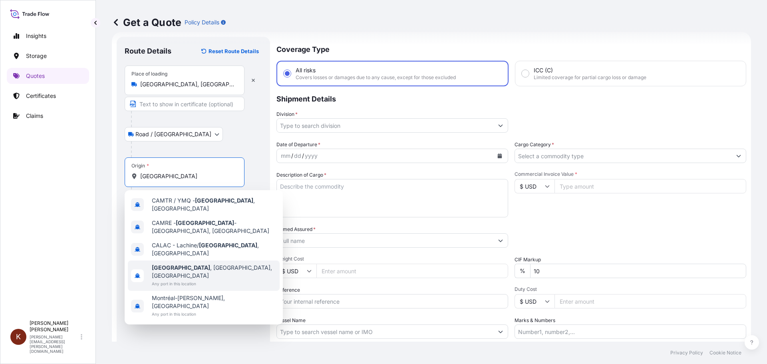
click at [168, 280] on span "Any port in this location" at bounding box center [214, 284] width 125 height 8
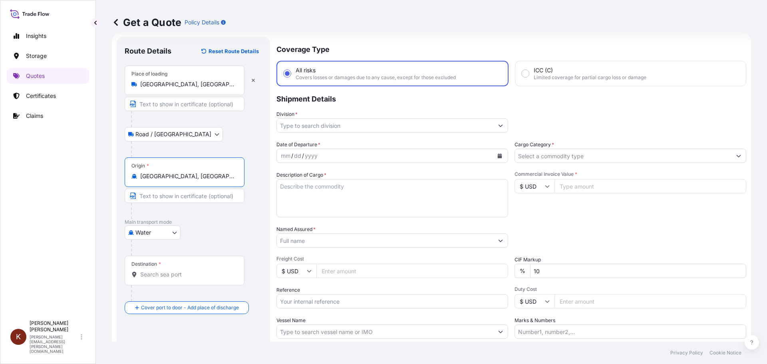
type input "[GEOGRAPHIC_DATA], [GEOGRAPHIC_DATA], [GEOGRAPHIC_DATA]"
click at [153, 273] on input "Destination *" at bounding box center [187, 275] width 94 height 8
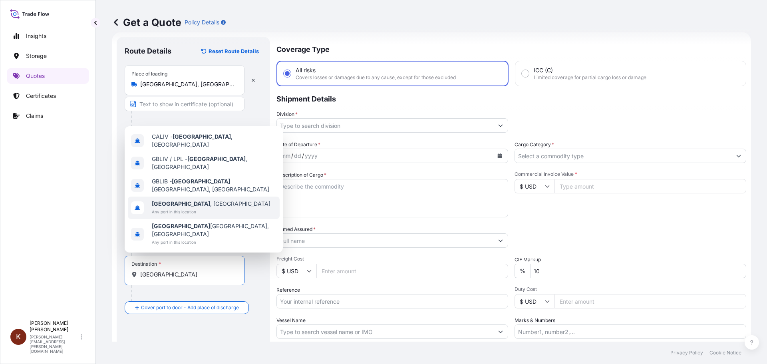
click at [179, 208] on span "[GEOGRAPHIC_DATA] , [GEOGRAPHIC_DATA]" at bounding box center [211, 204] width 119 height 8
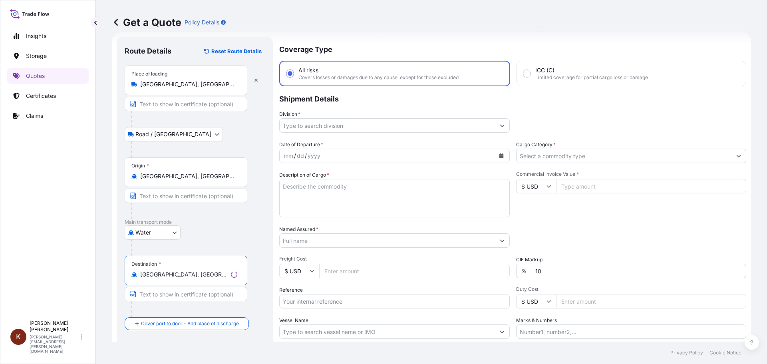
type input "[GEOGRAPHIC_DATA], [GEOGRAPHIC_DATA]"
click at [243, 222] on p "Main transport mode" at bounding box center [195, 222] width 140 height 6
click at [296, 126] on input "Division *" at bounding box center [385, 125] width 217 height 14
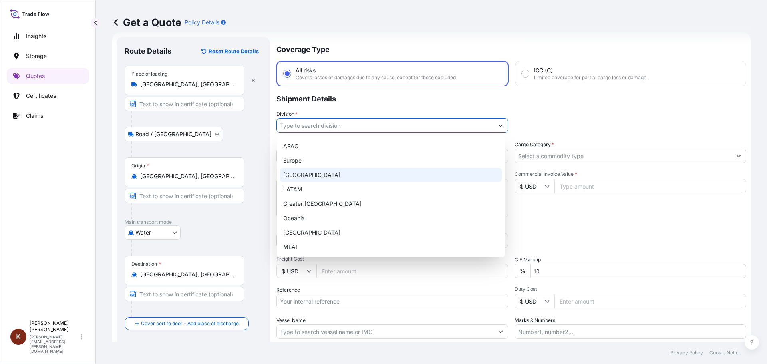
click at [303, 178] on div "[GEOGRAPHIC_DATA]" at bounding box center [391, 175] width 222 height 14
type input "[GEOGRAPHIC_DATA]"
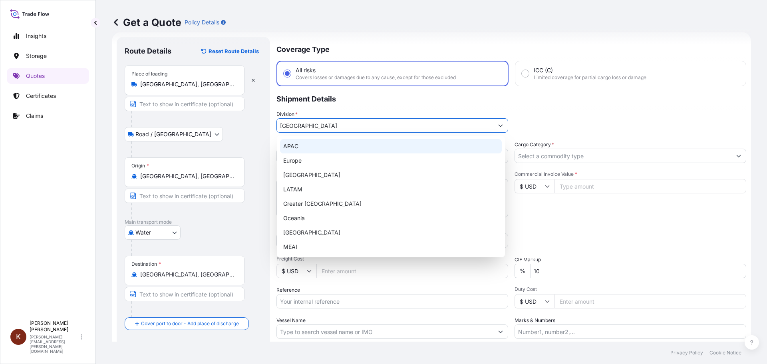
click at [366, 96] on p "Shipment Details" at bounding box center [512, 98] width 470 height 24
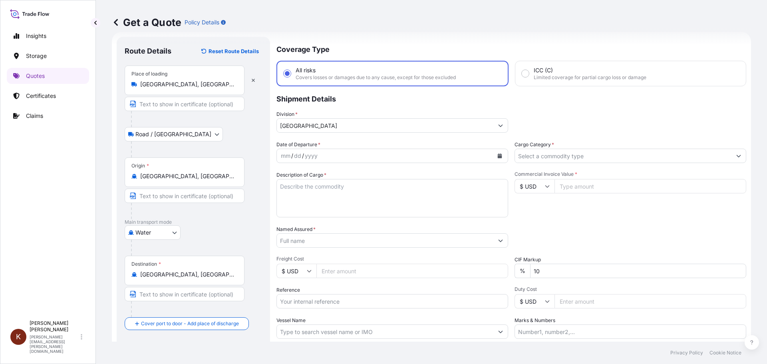
click at [498, 158] on icon "Calendar" at bounding box center [500, 155] width 4 height 5
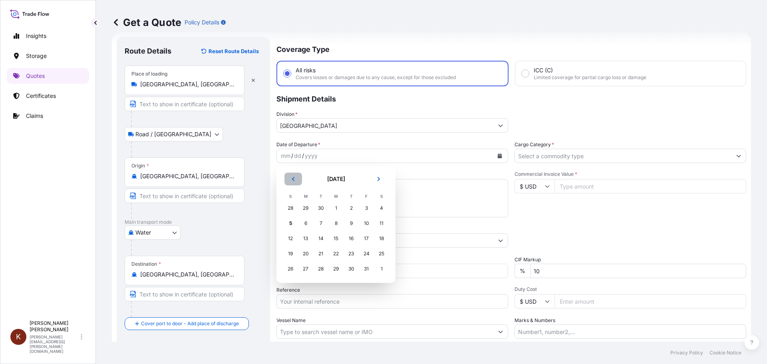
click at [293, 179] on icon "Previous" at bounding box center [293, 179] width 2 height 4
click at [291, 255] on div "21" at bounding box center [290, 254] width 14 height 14
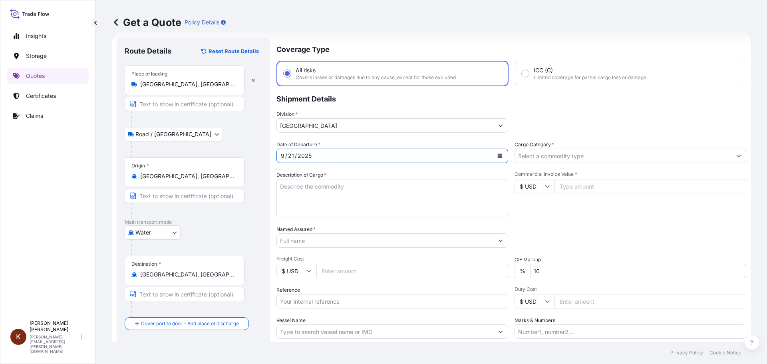
click at [291, 187] on textarea "Description of Cargo *" at bounding box center [393, 198] width 232 height 38
click at [392, 185] on textarea "1 x 40' HC STC Crackers /" at bounding box center [393, 198] width 232 height 38
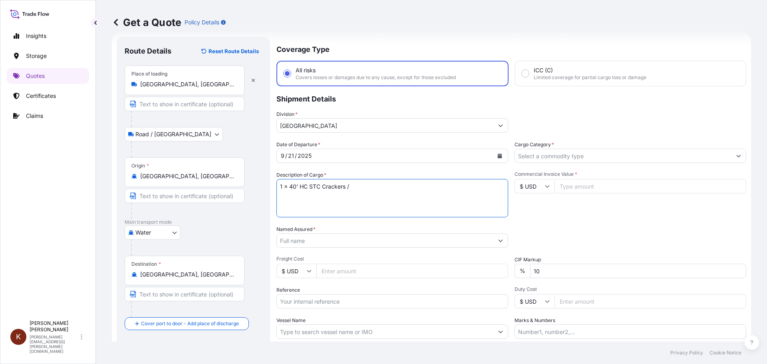
paste textarea "OOCL ST. [PERSON_NAME] / 54E38"
drag, startPoint x: 351, startPoint y: 187, endPoint x: 408, endPoint y: 188, distance: 57.2
click at [408, 188] on textarea "1 x 40' HC STC Crackers / OOCL ST. [PERSON_NAME] / 54E38" at bounding box center [393, 198] width 232 height 38
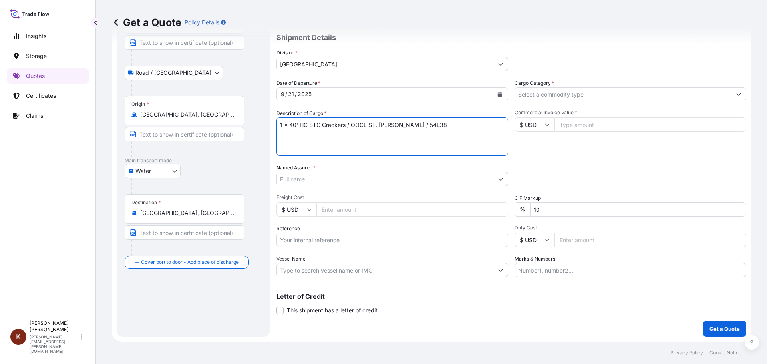
type textarea "1 x 40' HC STC Crackers / OOCL ST. [PERSON_NAME] / 54E38"
click at [292, 273] on input "Vessel Name" at bounding box center [385, 270] width 217 height 14
paste input "OOCL ST. [PERSON_NAME]"
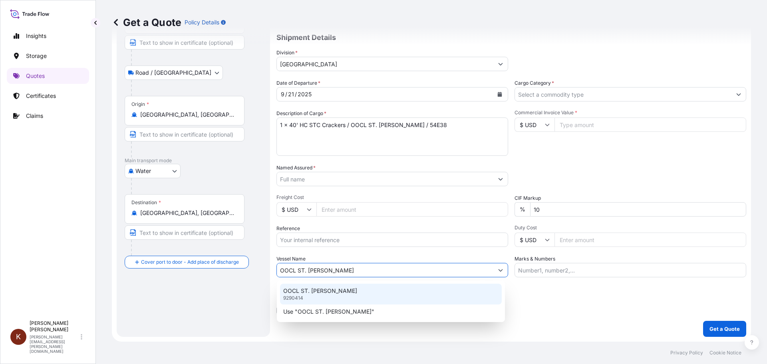
click at [301, 292] on p "OOCL ST. [PERSON_NAME]" at bounding box center [320, 291] width 74 height 8
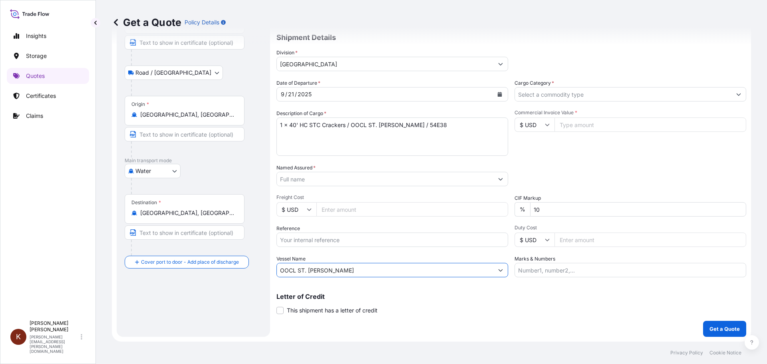
type input "OOCL ST. [PERSON_NAME]"
click at [287, 242] on input "Reference" at bounding box center [393, 240] width 232 height 14
paste input "STOR0154979"
type input "STOR0154979"
click at [294, 177] on input "Named Assured *" at bounding box center [385, 179] width 217 height 14
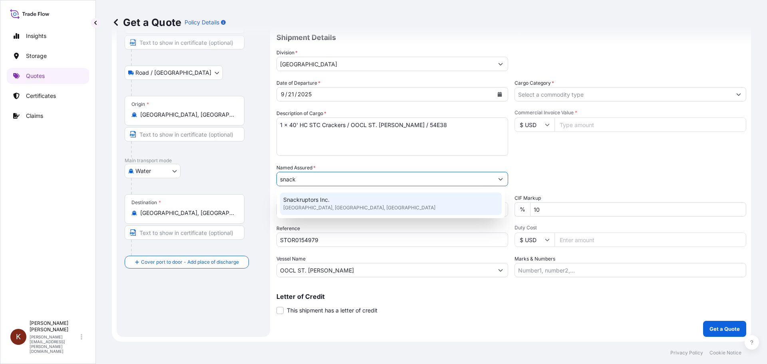
click at [312, 203] on span "Snackruptors Inc." at bounding box center [306, 200] width 46 height 8
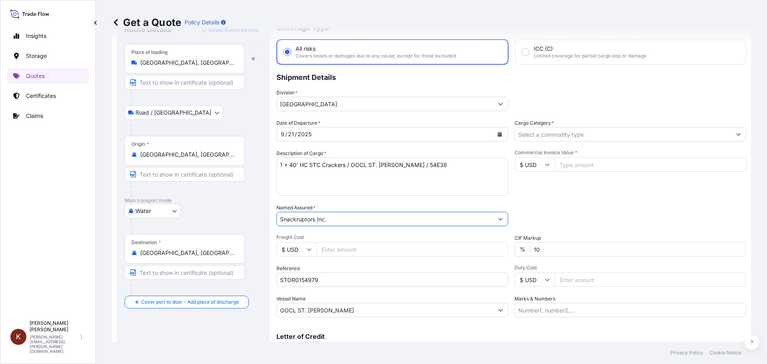
scroll to position [0, 0]
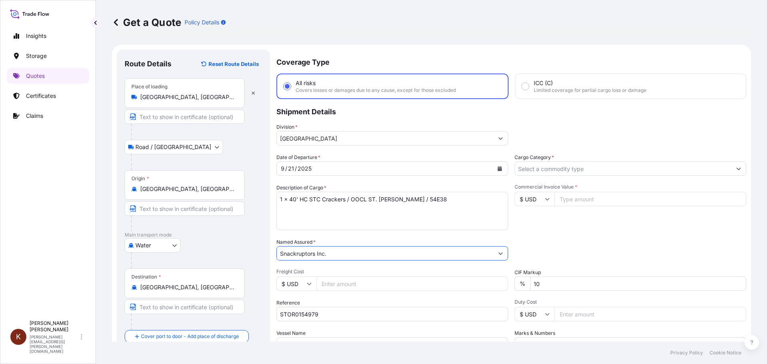
type input "Snackruptors Inc."
click at [530, 166] on input "Cargo Category *" at bounding box center [623, 168] width 217 height 14
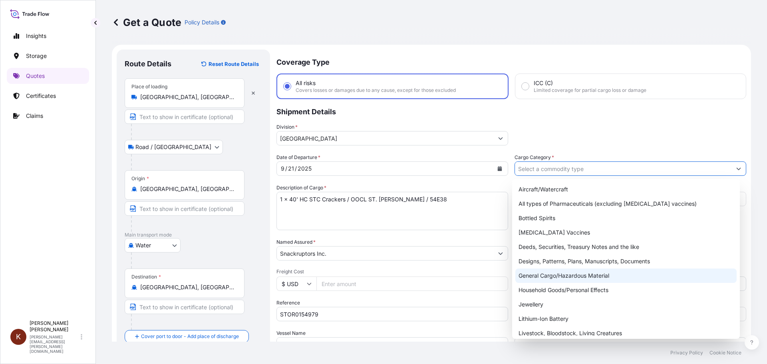
click at [530, 273] on div "General Cargo/Hazardous Material" at bounding box center [627, 276] width 222 height 14
type input "General Cargo/Hazardous Material"
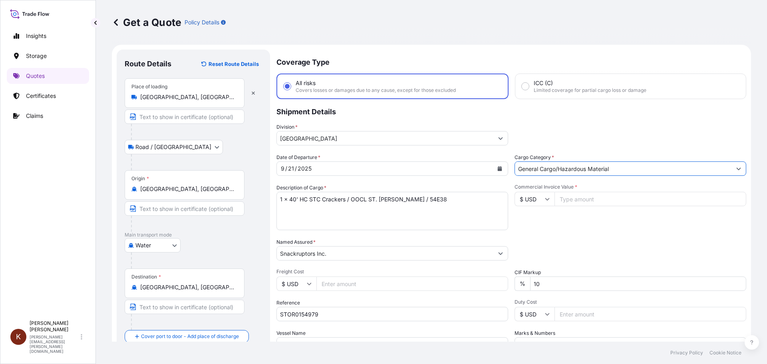
click at [534, 197] on input "$ USD" at bounding box center [535, 199] width 40 height 14
click at [527, 249] on div "$ CAD" at bounding box center [532, 241] width 34 height 15
type input "$ CAD"
click at [575, 200] on input "Commercial Invoice Value *" at bounding box center [651, 199] width 192 height 14
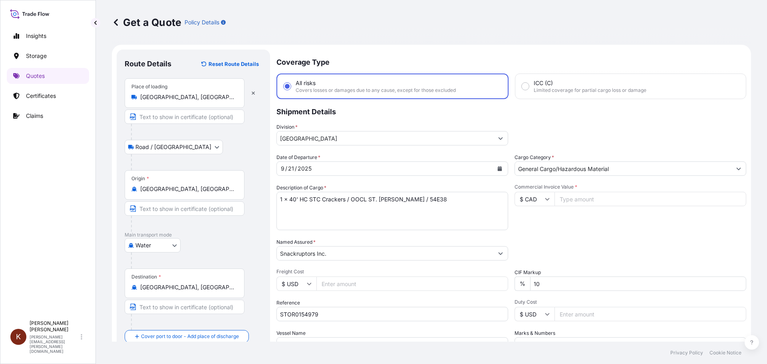
paste input "38733.98"
type input "38733.98"
click at [525, 233] on div "Date of Departure * [DATE] Cargo Category * General Cargo/Hazardous Material De…" at bounding box center [512, 252] width 470 height 198
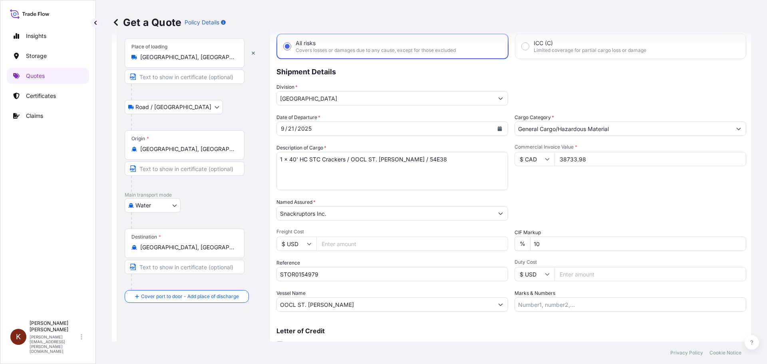
scroll to position [74, 0]
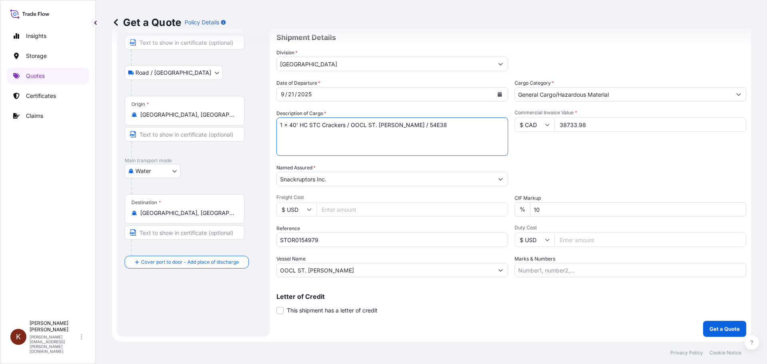
click at [292, 130] on textarea "1 x 40' HC STC Crackers / OOCL ST. [PERSON_NAME] / 54E38" at bounding box center [393, 137] width 232 height 38
click at [443, 126] on textarea "1 x 40' HC STC Crackers / OOCL ST. [PERSON_NAME] / 54E38" at bounding box center [393, 137] width 232 height 38
click at [285, 136] on textarea "1 x 40' HC STC Crackers / OOCL ST. [PERSON_NAME] / 54E38" at bounding box center [393, 137] width 232 height 38
paste textarea "FANU1909340"
type textarea "1 x 40' HC STC Crackers / OOCL ST. [PERSON_NAME] / 54E38 FANU1909340"
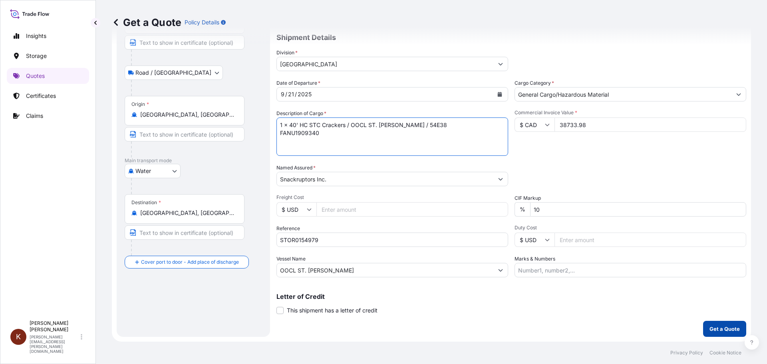
click at [710, 326] on p "Get a Quote" at bounding box center [725, 329] width 30 height 8
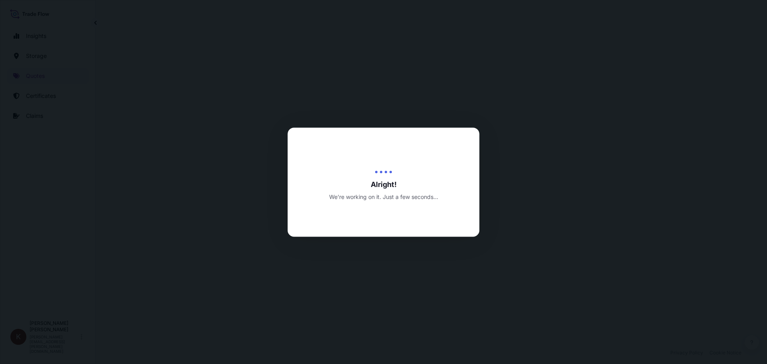
select select "Road / [GEOGRAPHIC_DATA]"
select select "Water"
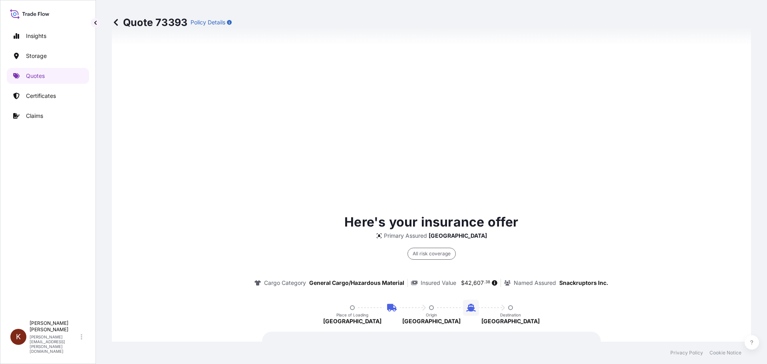
scroll to position [1216, 0]
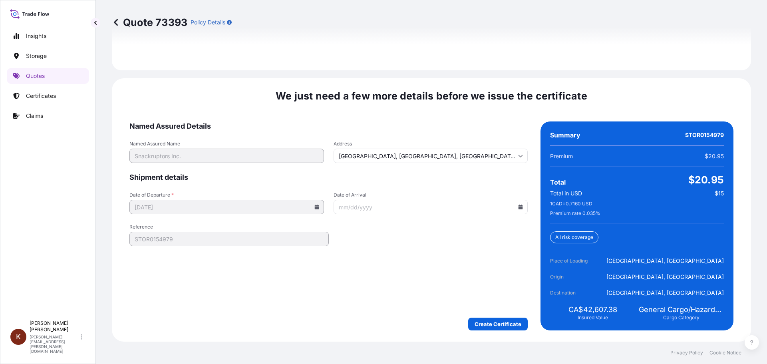
click at [365, 234] on form "Named Assured Details Named Assured Name Snackruptors Inc. Address [GEOGRAPHIC_…" at bounding box center [329, 226] width 399 height 209
click at [514, 205] on input "Date of Arrival" at bounding box center [431, 207] width 195 height 14
click at [519, 205] on icon at bounding box center [521, 207] width 4 height 5
click at [375, 293] on button "13" at bounding box center [372, 293] width 13 height 13
type input "[DATE]"
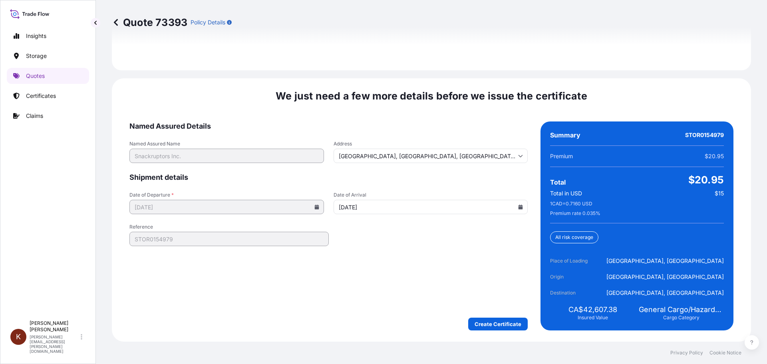
click at [340, 286] on form "Named Assured Details Named Assured Name Snackruptors Inc. Address [GEOGRAPHIC_…" at bounding box center [329, 226] width 399 height 209
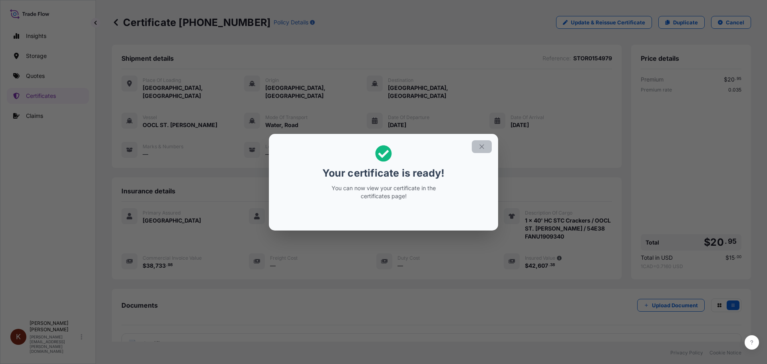
click at [482, 146] on icon "button" at bounding box center [482, 146] width 4 height 4
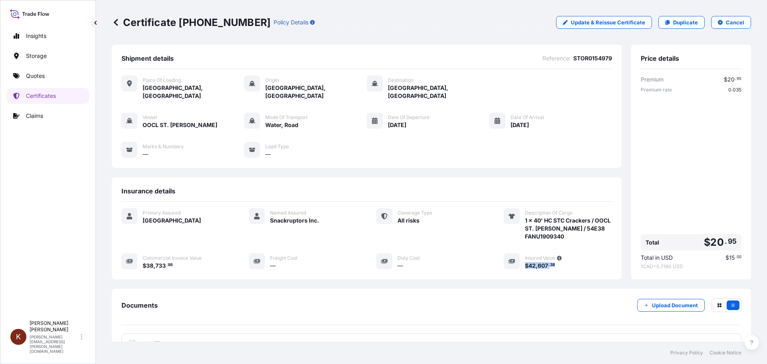
drag, startPoint x: 556, startPoint y: 258, endPoint x: 521, endPoint y: 258, distance: 34.8
click at [525, 261] on div "$ 42 , 607 . 38" at bounding box center [568, 265] width 87 height 8
copy span "$ 42 , 607 . 38"
drag, startPoint x: 235, startPoint y: 22, endPoint x: 184, endPoint y: 23, distance: 51.2
click at [184, 23] on div "Certificate [PHONE_NUMBER] Policy Details" at bounding box center [213, 22] width 203 height 13
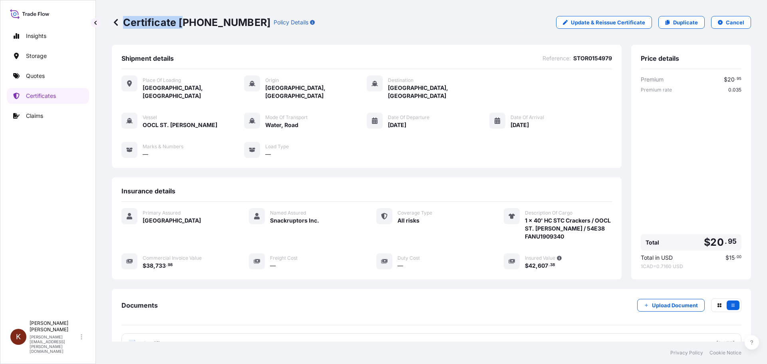
click at [183, 23] on p "Certificate [PHONE_NUMBER]" at bounding box center [191, 22] width 159 height 13
drag, startPoint x: 181, startPoint y: 23, endPoint x: 234, endPoint y: 23, distance: 53.6
click at [234, 23] on p "Certificate [PHONE_NUMBER]" at bounding box center [191, 22] width 159 height 13
copy p "[PHONE_NUMBER]"
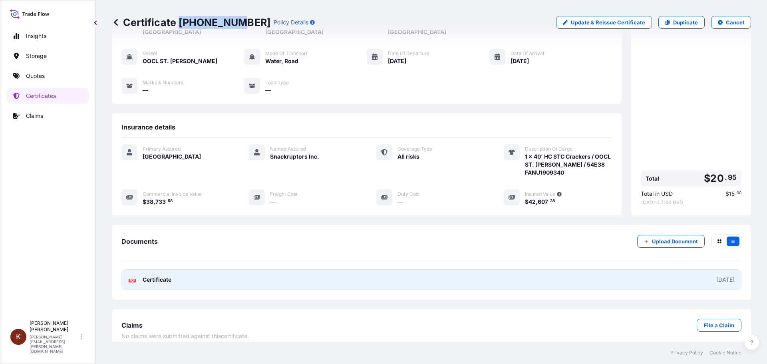
click at [149, 276] on span "Certificate" at bounding box center [157, 280] width 29 height 8
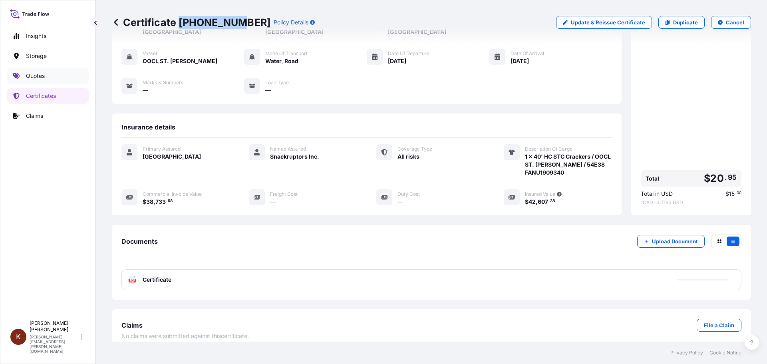
click at [36, 73] on p "Quotes" at bounding box center [35, 76] width 19 height 8
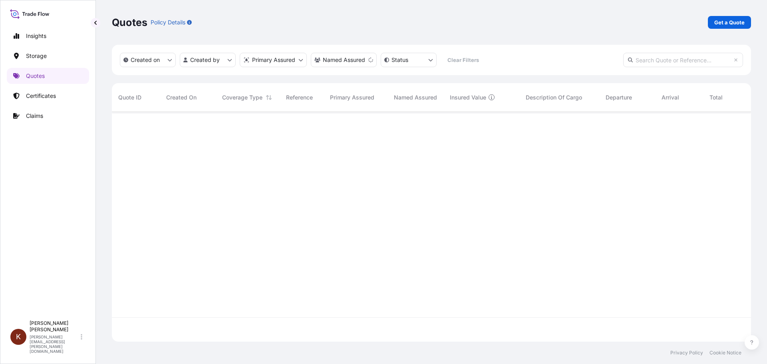
scroll to position [253, 634]
click at [730, 22] on p "Get a Quote" at bounding box center [730, 22] width 30 height 8
select select "Road / [GEOGRAPHIC_DATA]"
select select "Water"
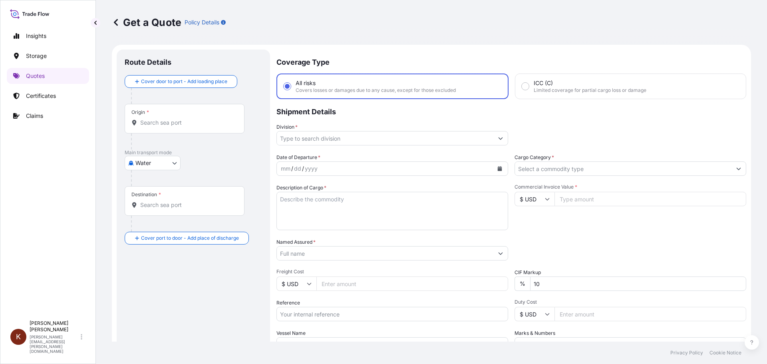
scroll to position [13, 0]
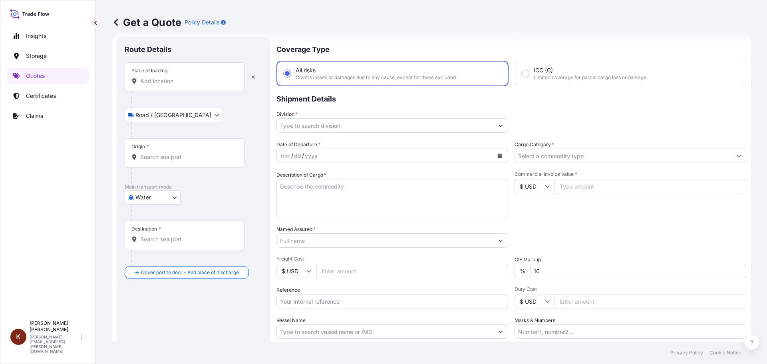
click at [152, 81] on input "Place of loading" at bounding box center [187, 81] width 94 height 8
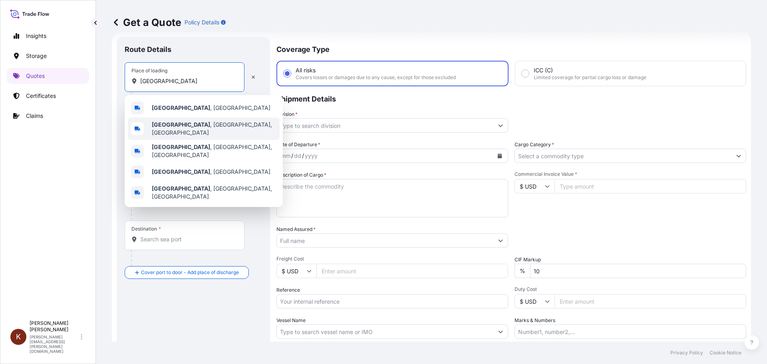
click at [181, 127] on b "[GEOGRAPHIC_DATA]" at bounding box center [181, 124] width 58 height 7
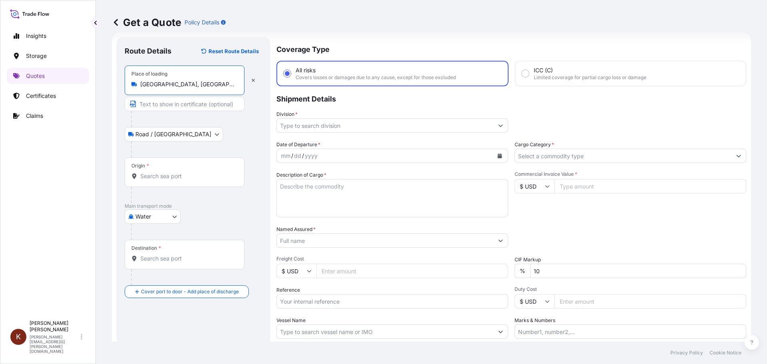
type input "[GEOGRAPHIC_DATA], [GEOGRAPHIC_DATA], [GEOGRAPHIC_DATA]"
click at [156, 180] on div "Origin *" at bounding box center [185, 172] width 120 height 30
click at [156, 180] on input "Origin *" at bounding box center [187, 176] width 94 height 8
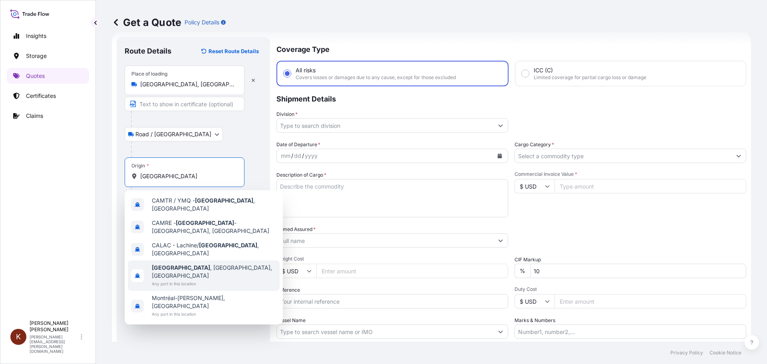
click at [177, 280] on span "Any port in this location" at bounding box center [214, 284] width 125 height 8
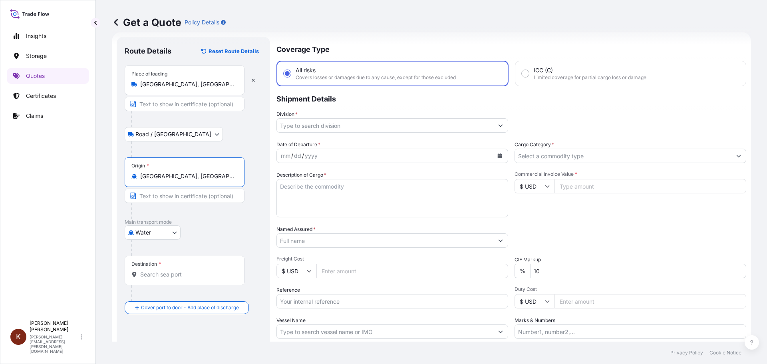
type input "[GEOGRAPHIC_DATA], [GEOGRAPHIC_DATA], [GEOGRAPHIC_DATA]"
click at [156, 275] on input "Destination *" at bounding box center [187, 275] width 94 height 8
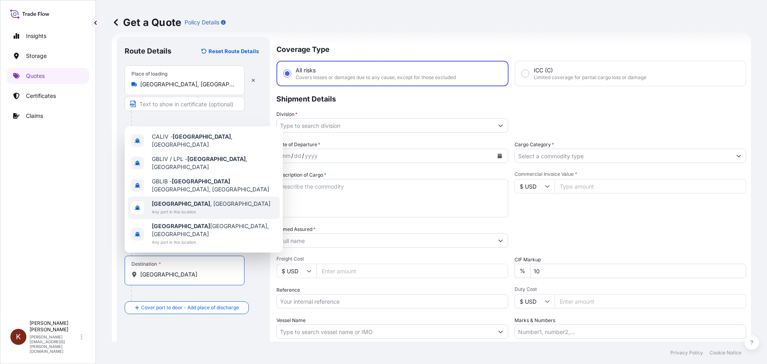
click at [168, 207] on b "[GEOGRAPHIC_DATA]" at bounding box center [181, 203] width 58 height 7
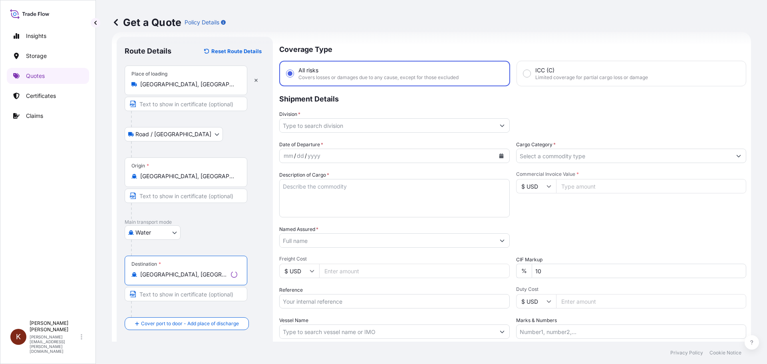
type input "[GEOGRAPHIC_DATA], [GEOGRAPHIC_DATA]"
click at [255, 220] on p "Main transport mode" at bounding box center [195, 222] width 140 height 6
click at [296, 128] on input "Division *" at bounding box center [385, 125] width 217 height 14
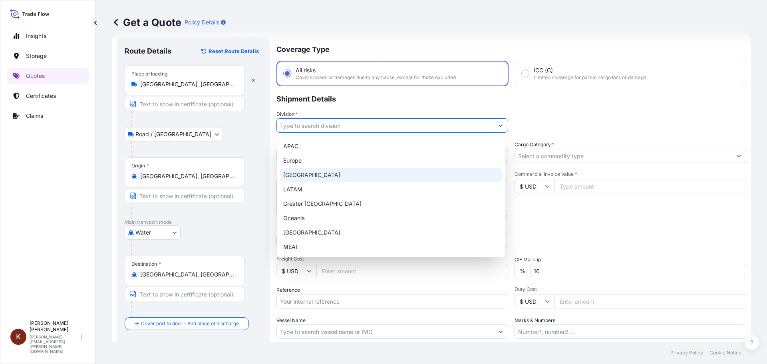
click at [297, 174] on div "[GEOGRAPHIC_DATA]" at bounding box center [391, 175] width 222 height 14
type input "[GEOGRAPHIC_DATA]"
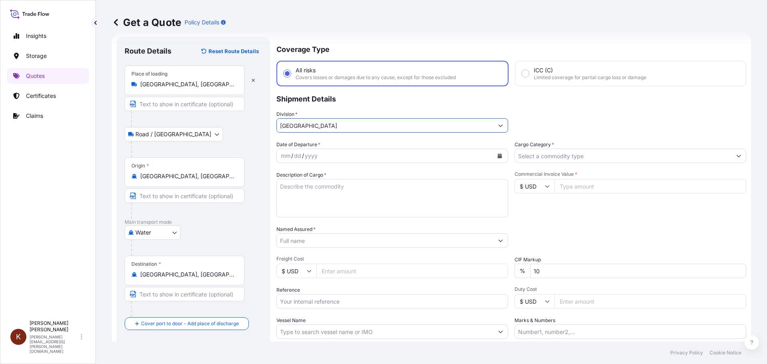
click at [498, 155] on icon "Calendar" at bounding box center [500, 155] width 5 height 5
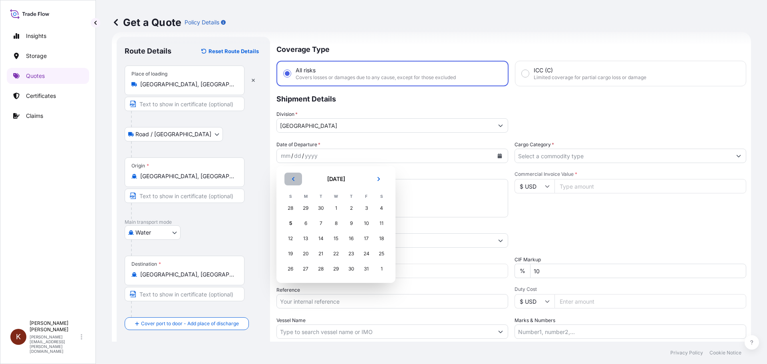
click at [294, 177] on icon "Previous" at bounding box center [293, 179] width 2 height 4
click at [291, 252] on div "21" at bounding box center [290, 254] width 14 height 14
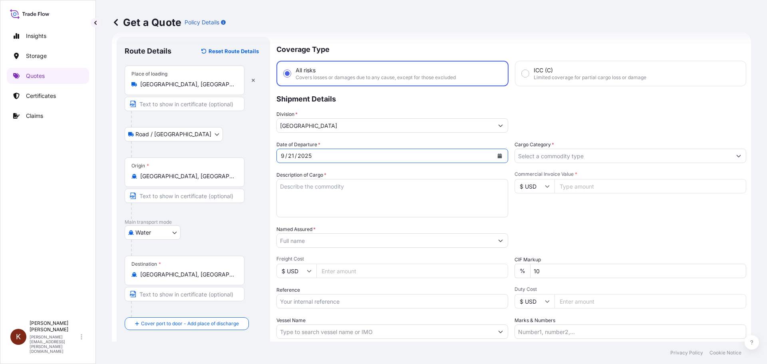
click at [291, 190] on textarea "Description of Cargo *" at bounding box center [393, 198] width 232 height 38
click at [363, 186] on textarea "1 x 40' HC STC Crackers /" at bounding box center [393, 198] width 232 height 38
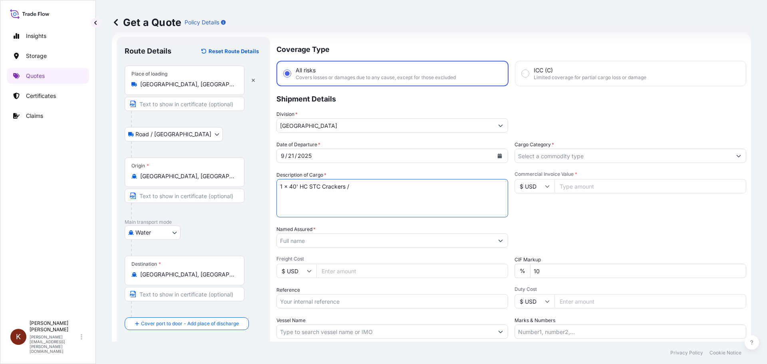
paste textarea "OOCL ST. [PERSON_NAME] / 54E38"
click at [295, 195] on textarea "1 x 40' HC STC Crackers / OOCL ST. [PERSON_NAME] / 54E38" at bounding box center [393, 198] width 232 height 38
paste textarea "TGBU9613375"
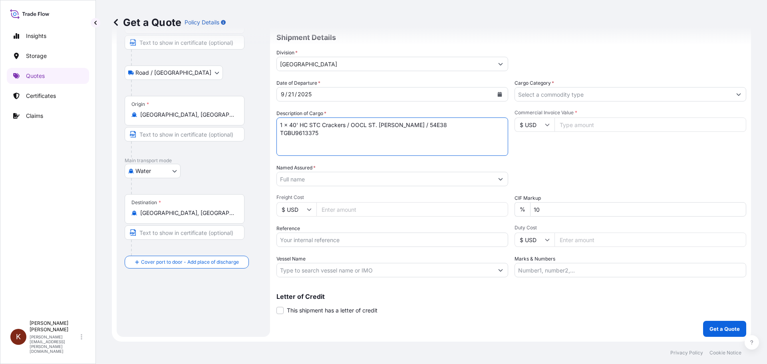
type textarea "1 x 40' HC STC Crackers / OOCL ST. [PERSON_NAME] / 54E38 TGBU9613375"
click at [307, 175] on input "Named Assured *" at bounding box center [385, 179] width 217 height 14
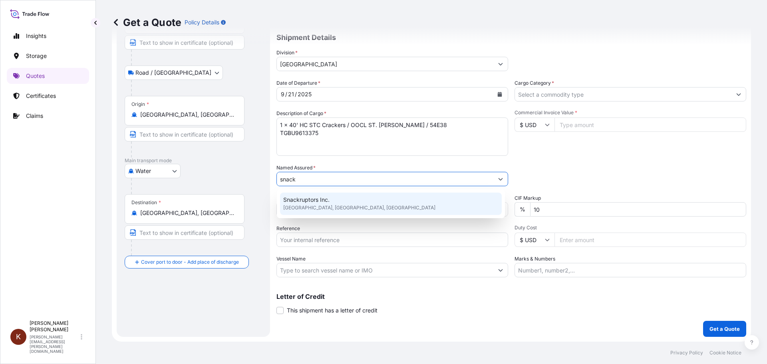
click at [305, 204] on span "[GEOGRAPHIC_DATA], [GEOGRAPHIC_DATA], [GEOGRAPHIC_DATA]" at bounding box center [359, 208] width 152 height 8
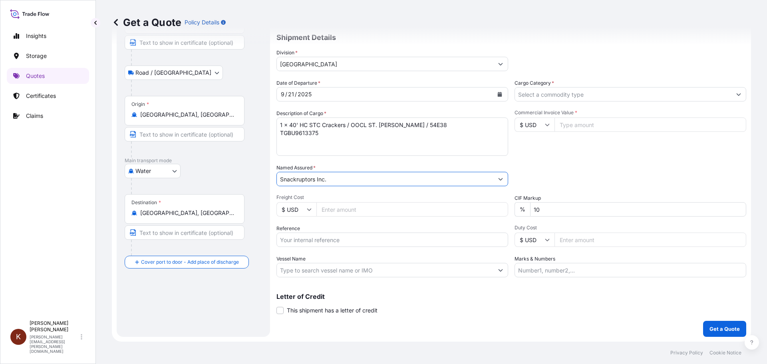
type input "Snackruptors Inc."
click at [289, 241] on input "Reference" at bounding box center [393, 240] width 232 height 14
click at [281, 238] on input "Reference" at bounding box center [393, 240] width 232 height 14
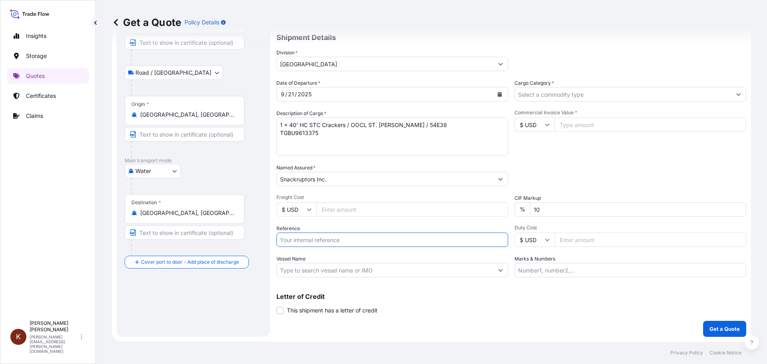
paste input "STOR0154833"
type input "STOR0154833"
click at [295, 270] on input "Vessel Name" at bounding box center [385, 270] width 217 height 14
paste input "OOCL ST. [PERSON_NAME]"
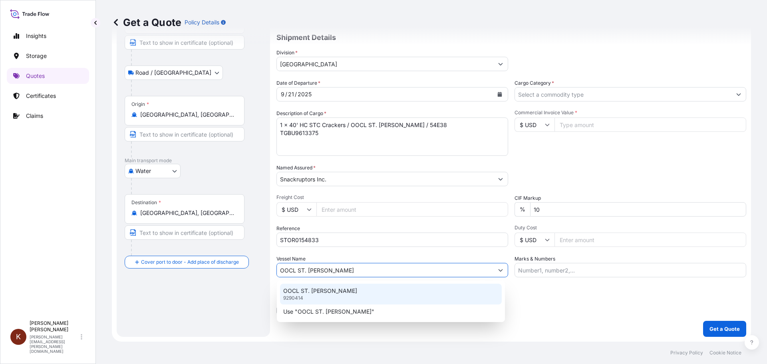
click at [309, 294] on p "OOCL ST. [PERSON_NAME]" at bounding box center [320, 291] width 74 height 8
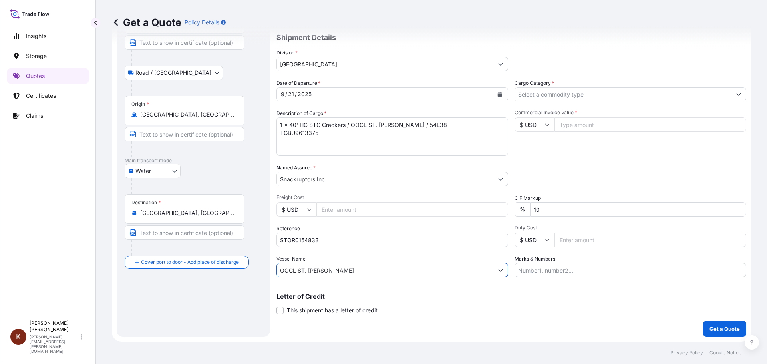
scroll to position [34, 0]
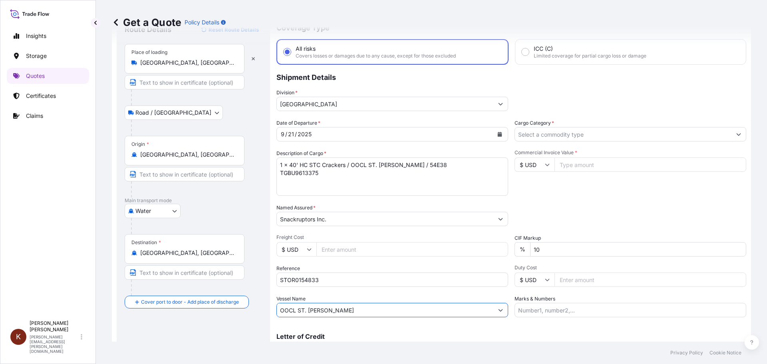
type input "OOCL ST. [PERSON_NAME]"
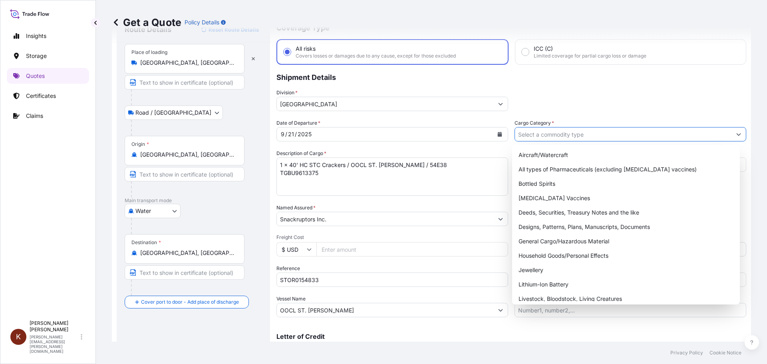
click at [545, 136] on input "Cargo Category *" at bounding box center [623, 134] width 217 height 14
click at [540, 237] on div "General Cargo/Hazardous Material" at bounding box center [627, 241] width 222 height 14
type input "General Cargo/Hazardous Material"
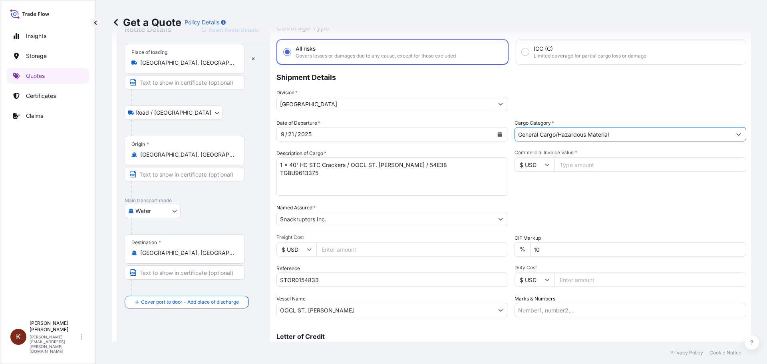
click at [545, 163] on icon at bounding box center [547, 164] width 5 height 5
click at [525, 213] on div "$ CAD" at bounding box center [532, 207] width 34 height 15
type input "$ CAD"
click at [571, 167] on input "Commercial Invoice Value *" at bounding box center [651, 164] width 192 height 14
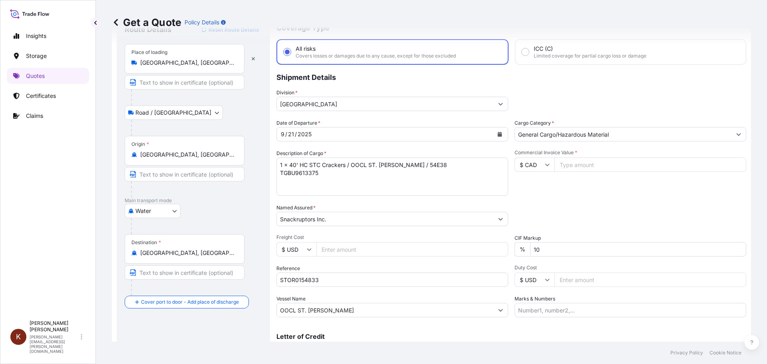
click at [576, 163] on input "Commercial Invoice Value *" at bounding box center [651, 164] width 192 height 14
paste input "42819.08"
type input "42819.08"
click at [535, 189] on div "Commercial Invoice Value * $ CAD 42819.08" at bounding box center [631, 172] width 232 height 46
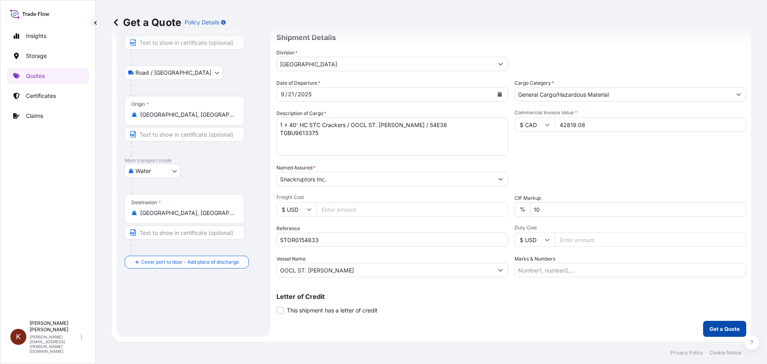
click at [710, 329] on p "Get a Quote" at bounding box center [725, 329] width 30 height 8
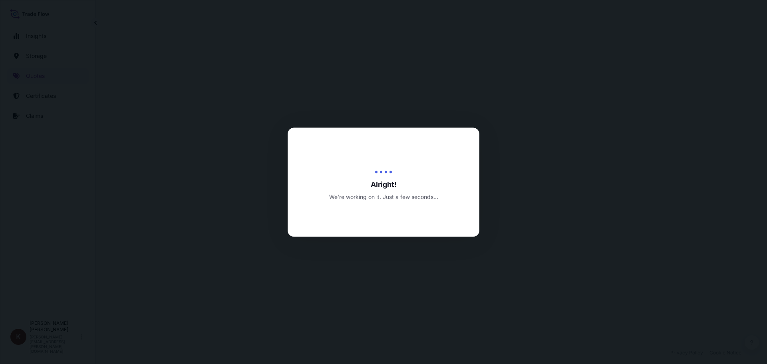
scroll to position [384, 0]
select select "Road / [GEOGRAPHIC_DATA]"
select select "Water"
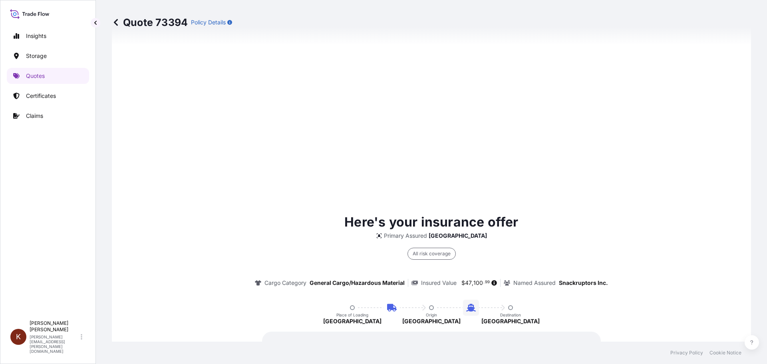
scroll to position [1216, 0]
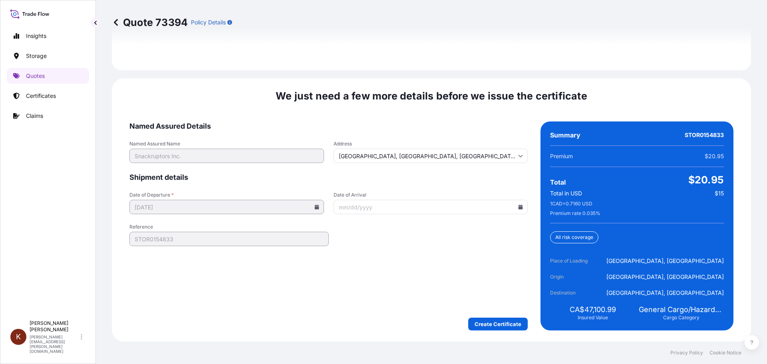
click at [519, 207] on icon at bounding box center [521, 207] width 4 height 5
click at [371, 292] on button "13" at bounding box center [372, 293] width 13 height 13
type input "[DATE]"
click at [311, 291] on form "Named Assured Details Named Assured Name Snackruptors Inc. Address [GEOGRAPHIC_…" at bounding box center [329, 226] width 399 height 209
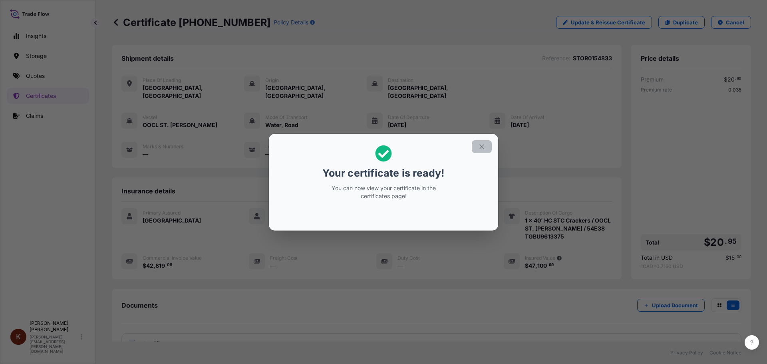
click at [478, 144] on icon "button" at bounding box center [481, 146] width 7 height 7
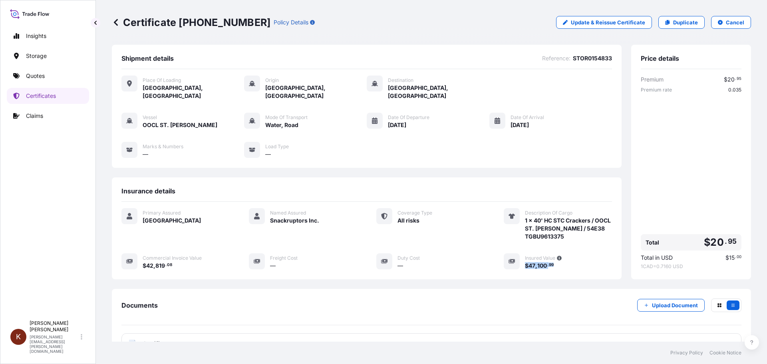
drag, startPoint x: 552, startPoint y: 261, endPoint x: 522, endPoint y: 259, distance: 30.4
click at [525, 261] on div "$ 47 , 100 . 99" at bounding box center [568, 265] width 87 height 8
copy span "$ 47 , 100 . 99"
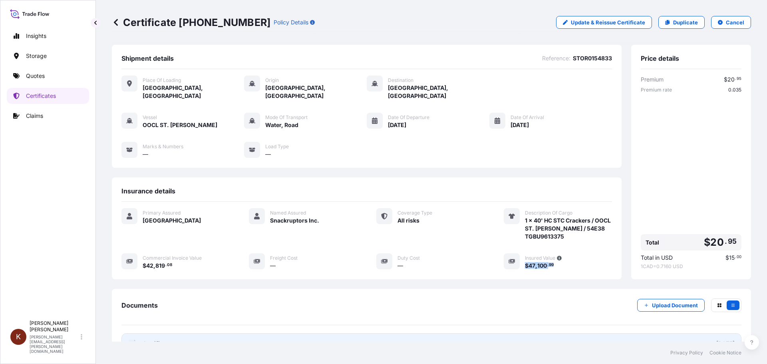
scroll to position [64, 0]
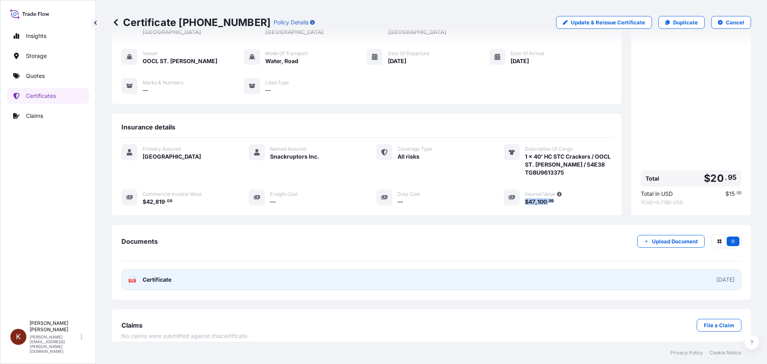
click at [167, 276] on span "Certificate" at bounding box center [157, 280] width 29 height 8
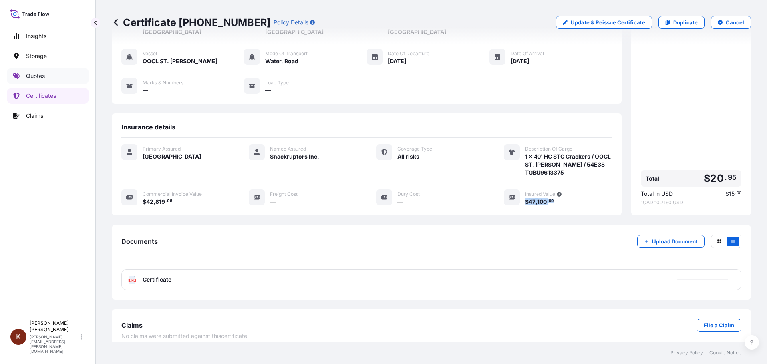
click at [40, 76] on p "Quotes" at bounding box center [35, 76] width 19 height 8
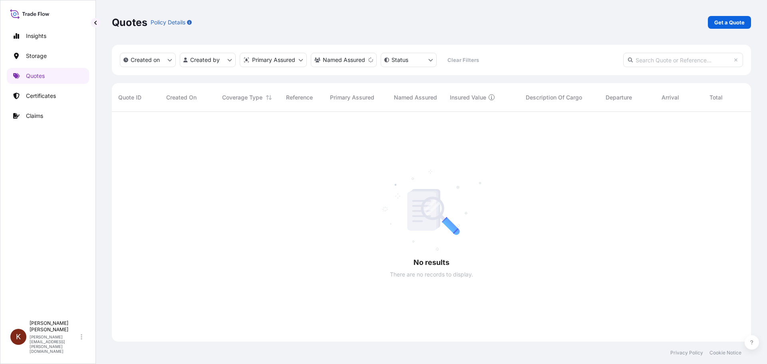
scroll to position [253, 634]
click at [724, 20] on p "Get a Quote" at bounding box center [730, 22] width 30 height 8
select select "Water"
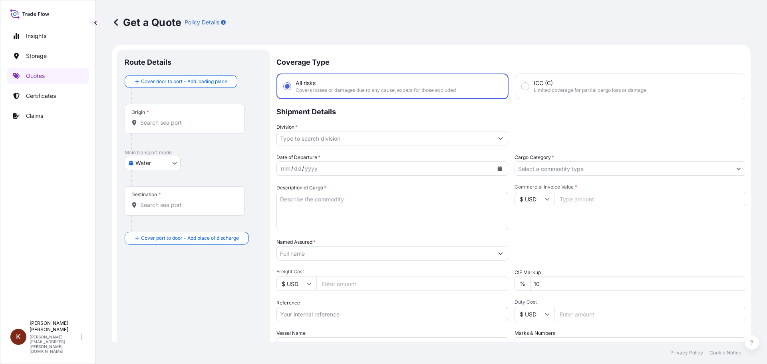
scroll to position [13, 0]
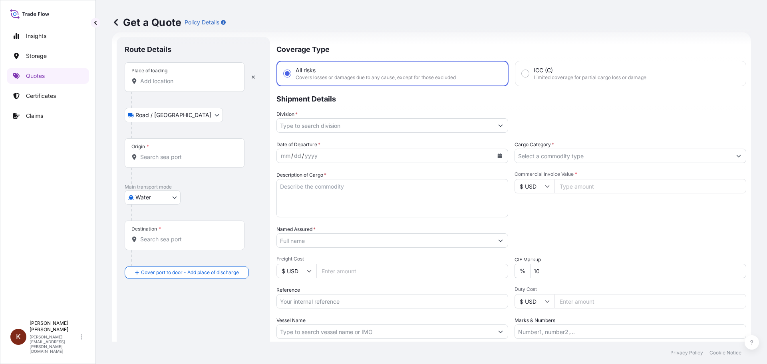
click at [155, 79] on input "Place of loading" at bounding box center [187, 81] width 94 height 8
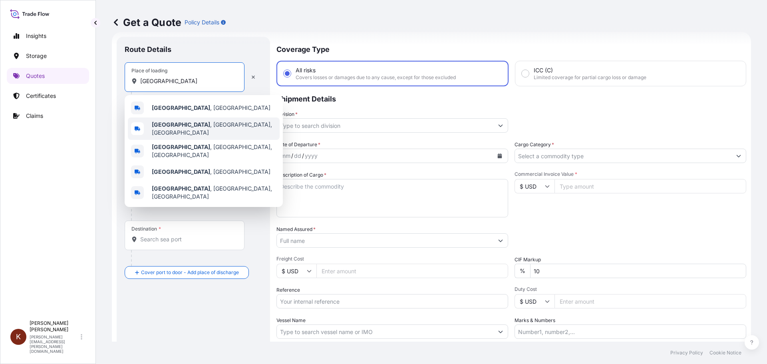
click at [172, 128] on b "[GEOGRAPHIC_DATA]" at bounding box center [181, 124] width 58 height 7
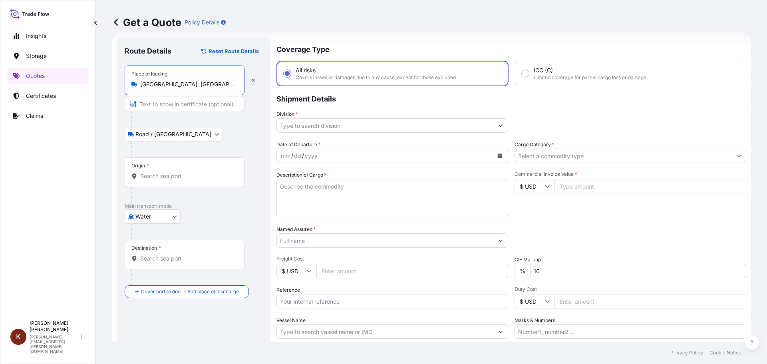
type input "[GEOGRAPHIC_DATA], [GEOGRAPHIC_DATA], [GEOGRAPHIC_DATA]"
click at [144, 178] on input "Origin *" at bounding box center [187, 176] width 94 height 8
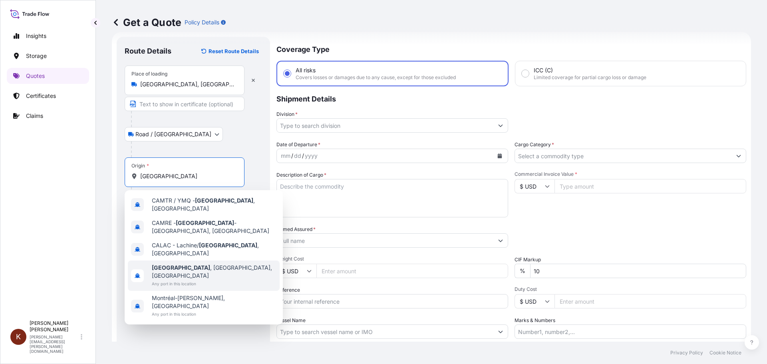
click at [175, 264] on b "[GEOGRAPHIC_DATA]" at bounding box center [181, 267] width 58 height 7
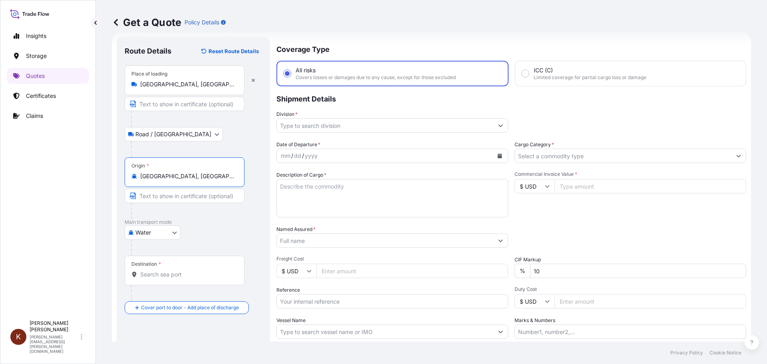
type input "[GEOGRAPHIC_DATA], [GEOGRAPHIC_DATA], [GEOGRAPHIC_DATA]"
click at [148, 276] on input "Destination *" at bounding box center [187, 275] width 94 height 8
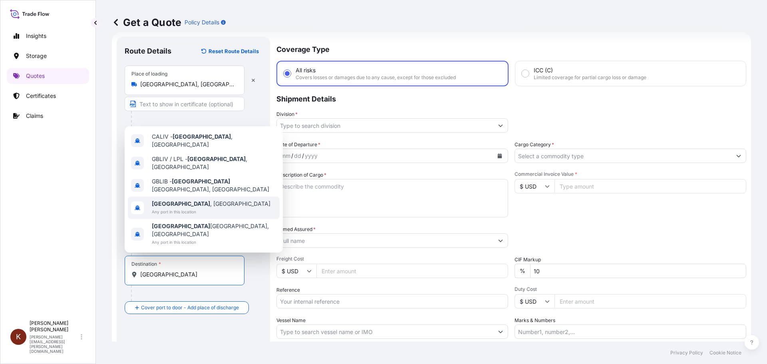
click at [163, 208] on span "[GEOGRAPHIC_DATA] , [GEOGRAPHIC_DATA]" at bounding box center [211, 204] width 119 height 8
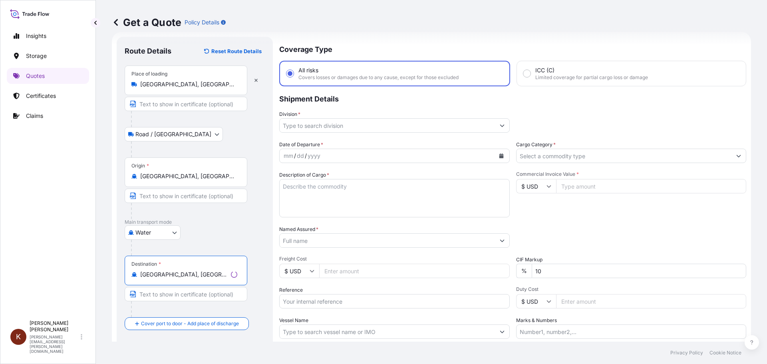
type input "[GEOGRAPHIC_DATA], [GEOGRAPHIC_DATA]"
click at [257, 212] on div "Origin * [GEOGRAPHIC_DATA], [GEOGRAPHIC_DATA], [GEOGRAPHIC_DATA]" at bounding box center [195, 188] width 140 height 62
click at [330, 125] on input "Division *" at bounding box center [385, 125] width 217 height 14
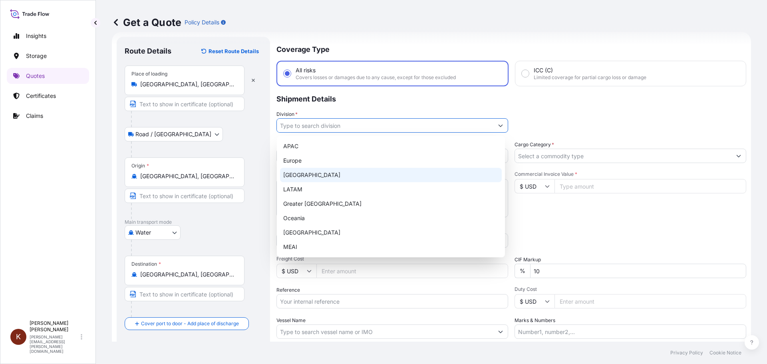
click at [306, 176] on div "[GEOGRAPHIC_DATA]" at bounding box center [391, 175] width 222 height 14
type input "[GEOGRAPHIC_DATA]"
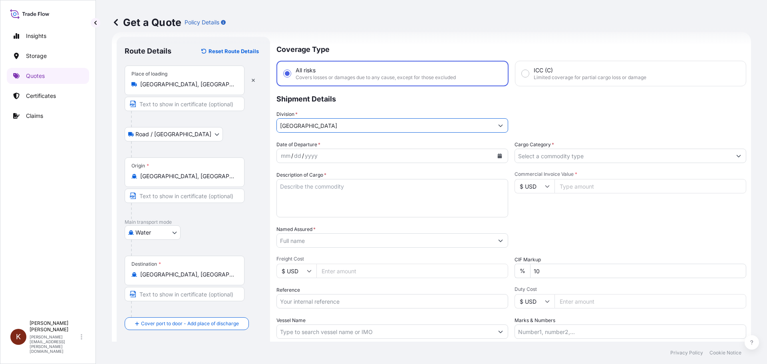
click at [328, 160] on div "mm / dd / yyyy" at bounding box center [385, 156] width 217 height 14
click at [498, 155] on icon "Calendar" at bounding box center [500, 155] width 5 height 5
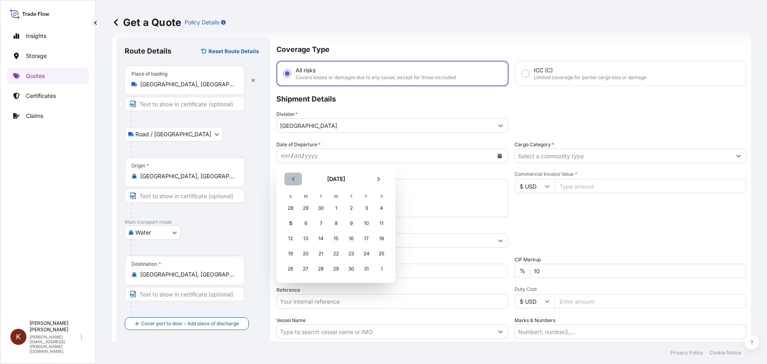
click at [291, 179] on icon "Previous" at bounding box center [293, 179] width 5 height 5
click at [292, 255] on div "21" at bounding box center [290, 254] width 14 height 14
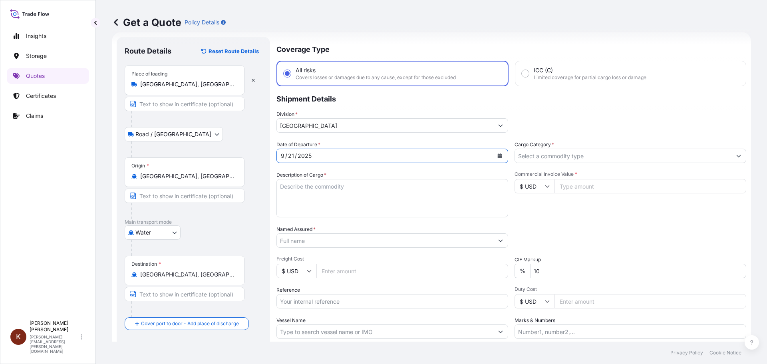
click at [293, 188] on textarea "Description of Cargo *" at bounding box center [393, 198] width 232 height 38
click at [356, 186] on textarea "1 x 40' HC STC Crackers /" at bounding box center [393, 198] width 232 height 38
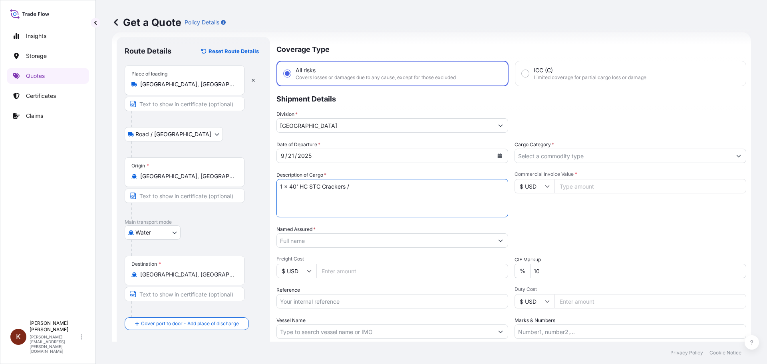
paste textarea "OOCL ST. [PERSON_NAME] / 54E38"
click at [295, 195] on textarea "1 x 40' HC STC Crackers / OOCL ST. [PERSON_NAME] / 54E38" at bounding box center [393, 198] width 232 height 38
paste textarea "BSIU9866056"
type textarea "1 x 40' HC STC Crackers / OOCL ST. [PERSON_NAME] / 54E38 BSIU9866056"
click at [305, 242] on input "Named Assured *" at bounding box center [385, 240] width 217 height 14
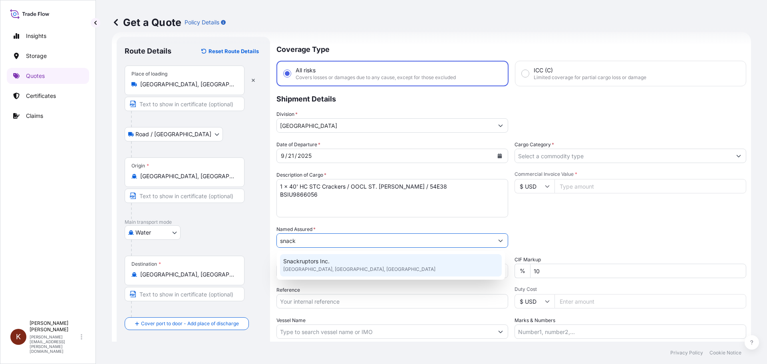
click at [311, 264] on span "Snackruptors Inc." at bounding box center [306, 261] width 46 height 8
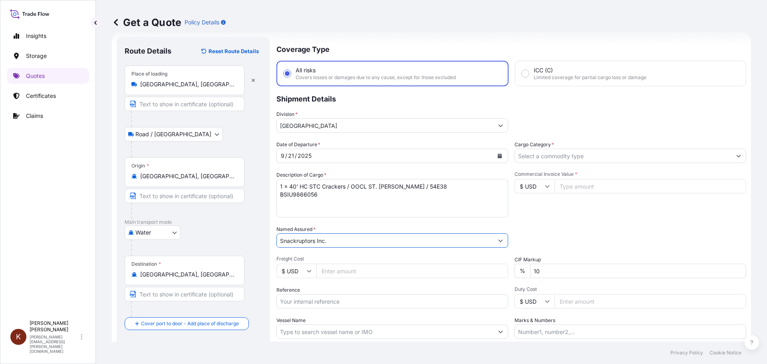
scroll to position [53, 0]
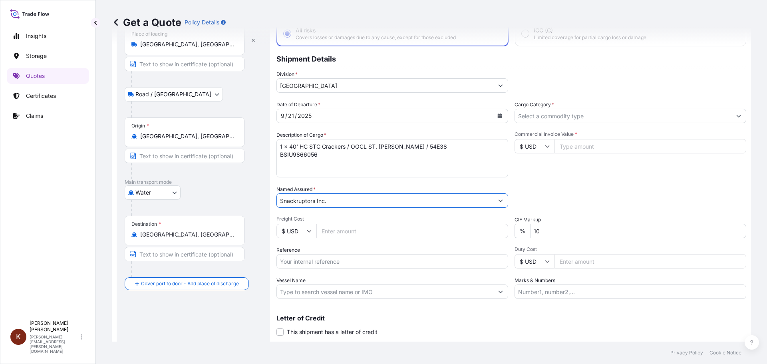
type input "Snackruptors Inc."
click at [313, 262] on input "Reference" at bounding box center [393, 261] width 232 height 14
paste input "STOR0154834"
type input "STOR0154834"
click at [285, 294] on input "Vessel Name" at bounding box center [385, 292] width 217 height 14
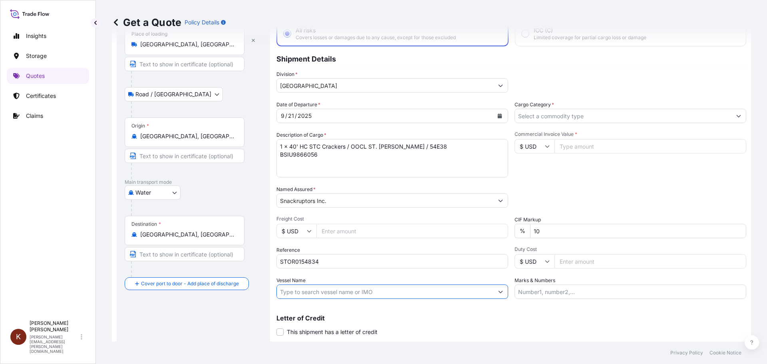
paste input "OOCL ST. [PERSON_NAME]"
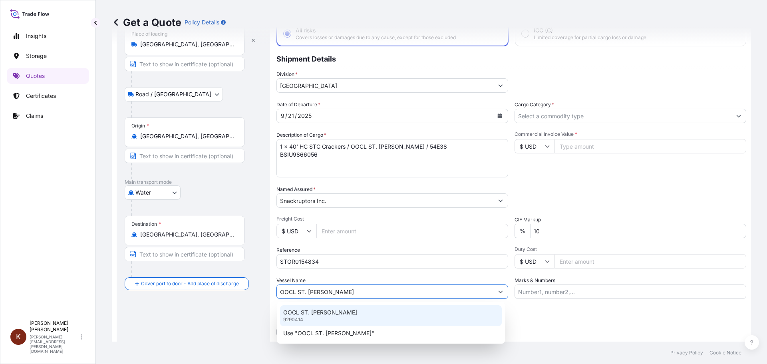
click at [313, 310] on p "OOCL ST. [PERSON_NAME]" at bounding box center [320, 313] width 74 height 8
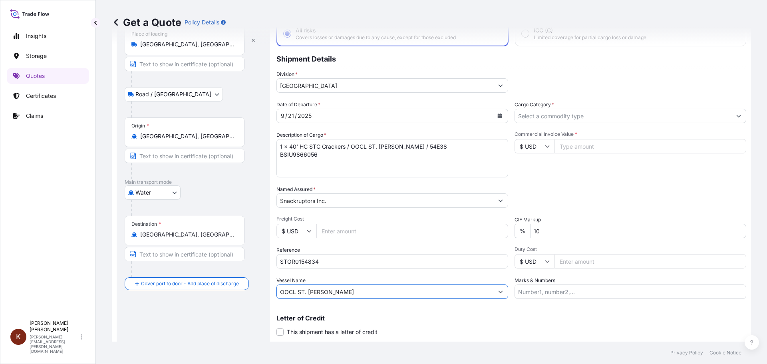
type input "OOCL ST. [PERSON_NAME]"
click at [529, 117] on input "Cargo Category *" at bounding box center [623, 116] width 217 height 14
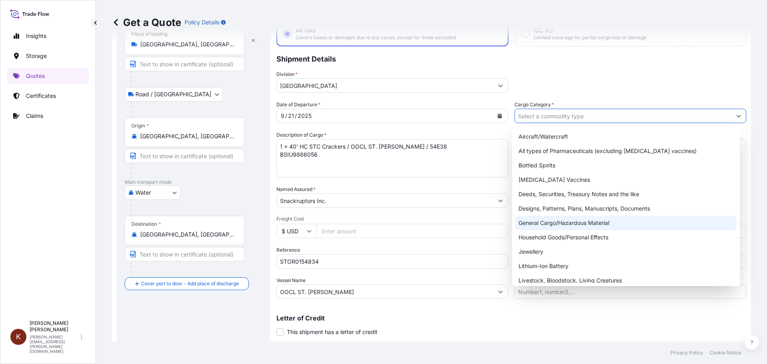
click at [535, 224] on div "General Cargo/Hazardous Material" at bounding box center [627, 223] width 222 height 14
type input "General Cargo/Hazardous Material"
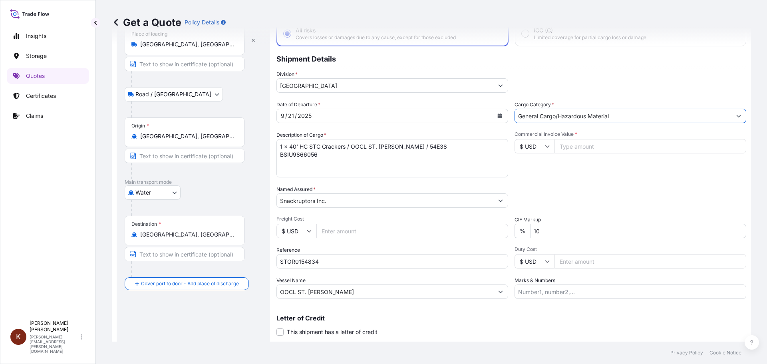
click at [532, 146] on input "$ USD" at bounding box center [535, 146] width 40 height 14
click at [526, 197] on div "$ CAD" at bounding box center [532, 188] width 34 height 15
type input "$ CAD"
click at [530, 183] on div "Date of Departure * [DATE] Cargo Category * General Cargo/Hazardous Material De…" at bounding box center [512, 200] width 470 height 198
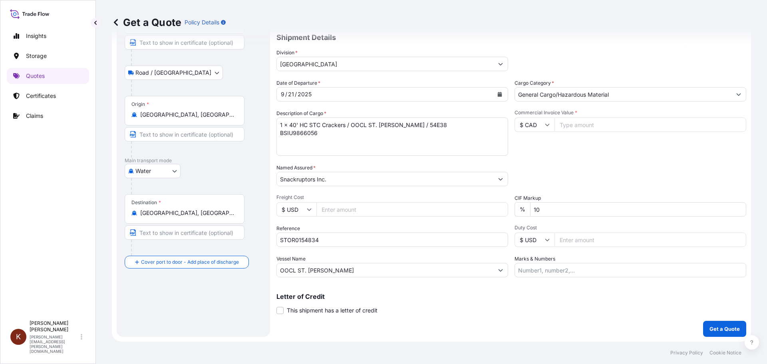
scroll to position [0, 0]
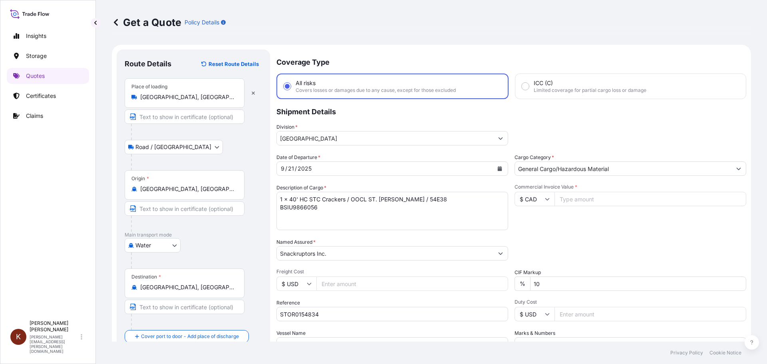
click at [565, 198] on input "Commercial Invoice Value *" at bounding box center [651, 199] width 192 height 14
paste input "90710.18"
type input "90710.18"
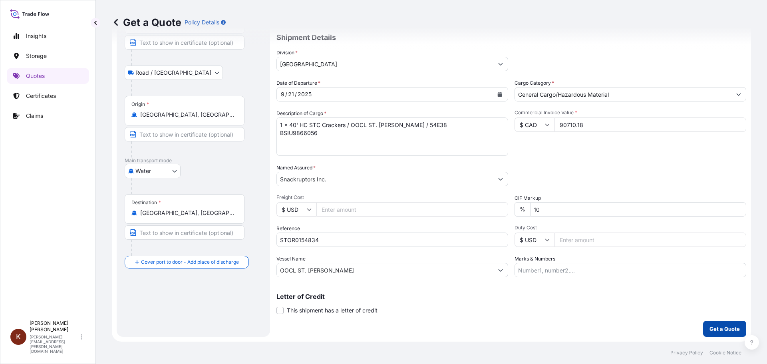
click at [713, 331] on p "Get a Quote" at bounding box center [725, 329] width 30 height 8
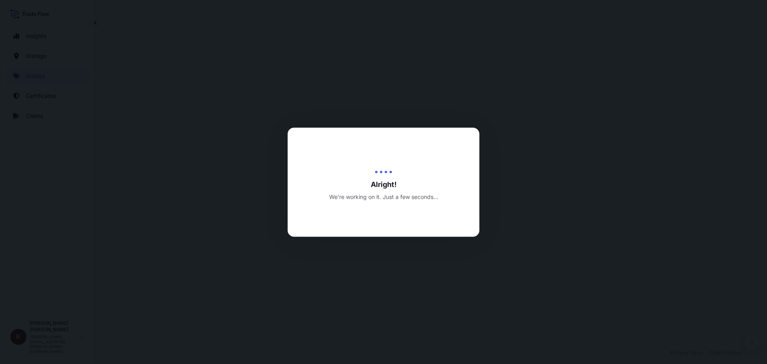
select select "Road / [GEOGRAPHIC_DATA]"
select select "Water"
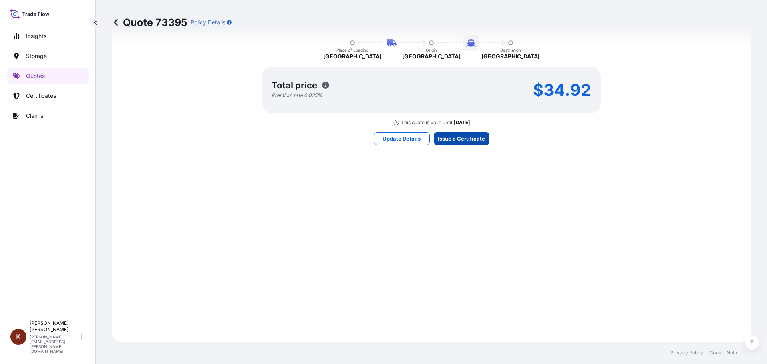
scroll to position [1216, 0]
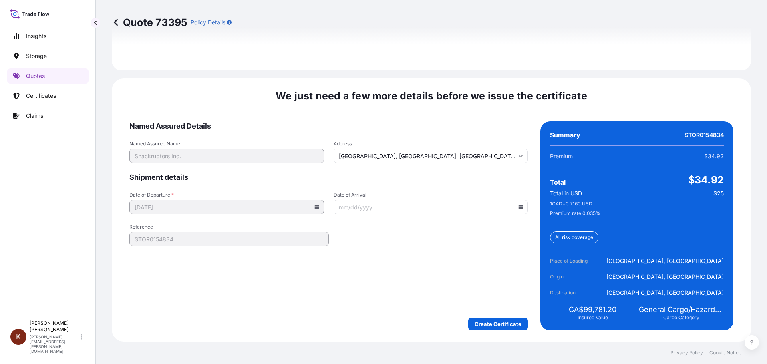
click at [518, 208] on icon at bounding box center [520, 207] width 5 height 5
click at [372, 294] on button "13" at bounding box center [372, 293] width 13 height 13
type input "[DATE]"
click at [323, 294] on form "Named Assured Details Named Assured Name Snackruptors Inc. Address [GEOGRAPHIC_…" at bounding box center [329, 226] width 399 height 209
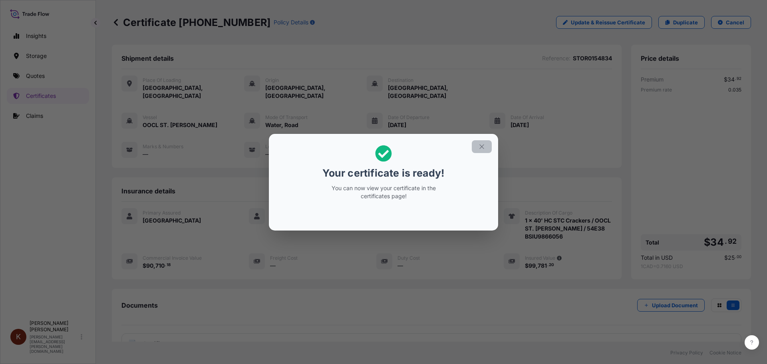
click at [482, 145] on icon "button" at bounding box center [481, 146] width 7 height 7
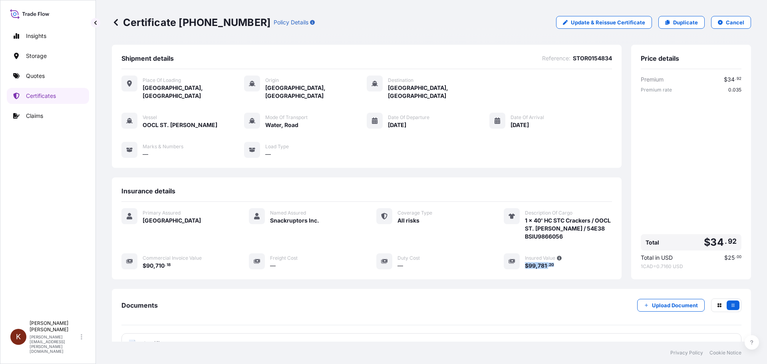
drag, startPoint x: 556, startPoint y: 259, endPoint x: 522, endPoint y: 259, distance: 34.4
click at [525, 261] on div "$ 99 , 781 . 20" at bounding box center [568, 265] width 87 height 8
copy span "$ 99 , 781 . 20"
click at [494, 241] on div "Primary Assured CANADA Named Assured Snackruptors Inc. Coverage Type All risks …" at bounding box center [367, 239] width 491 height 62
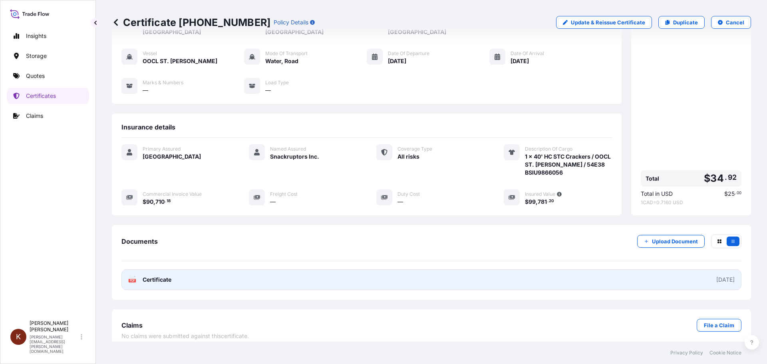
click at [168, 276] on span "Certificate" at bounding box center [157, 280] width 29 height 8
